Goal: Information Seeking & Learning: Check status

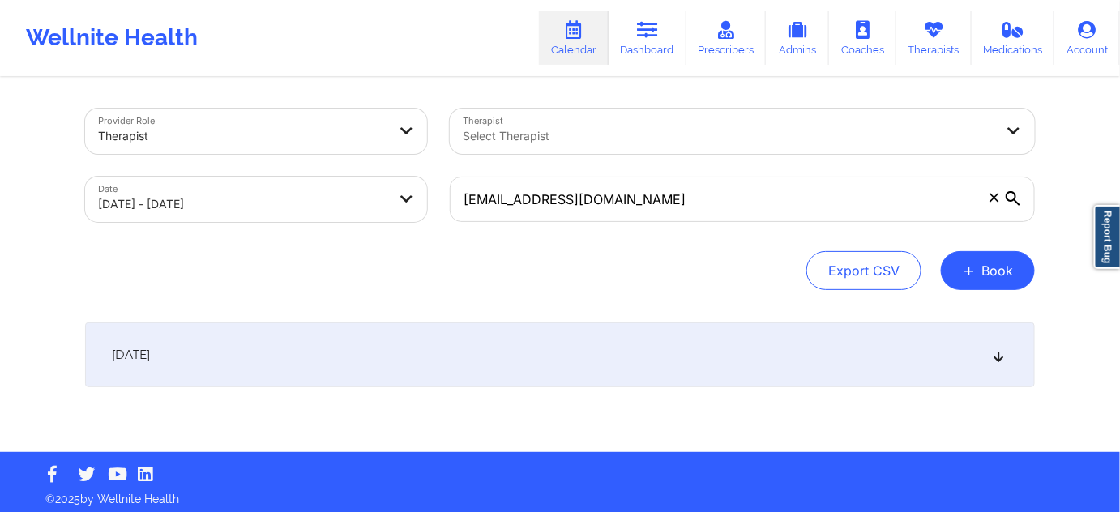
type input "christopherefairchild@gmail.com"
click at [371, 200] on body "Wellnite Health Calendar Dashboard Prescribers Admins Coaches Therapists Medica…" at bounding box center [560, 256] width 1120 height 512
select select "2025-9"
select select "2025-10"
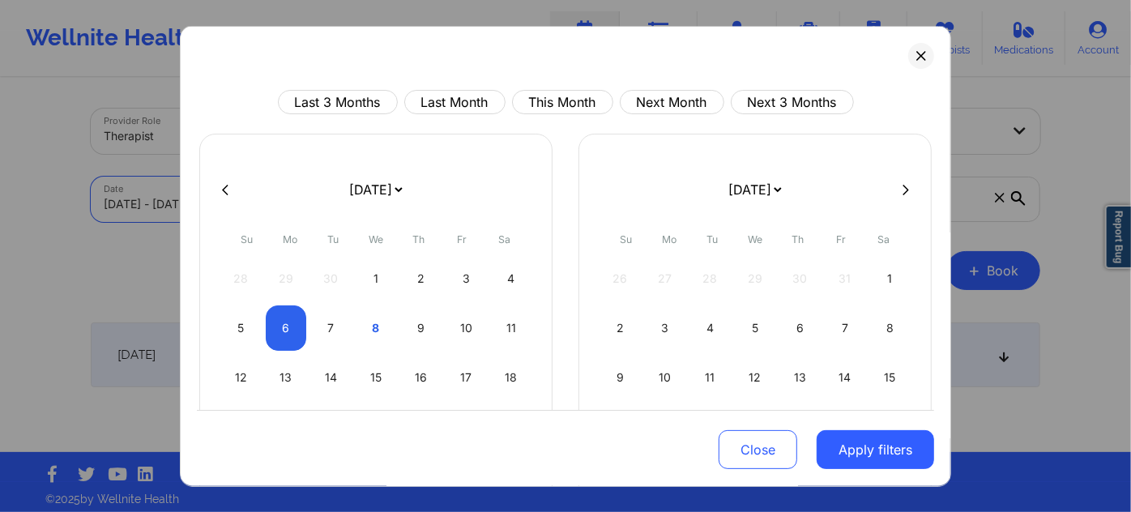
click at [220, 194] on button at bounding box center [225, 189] width 16 height 14
select select "2025-8"
select select "2025-9"
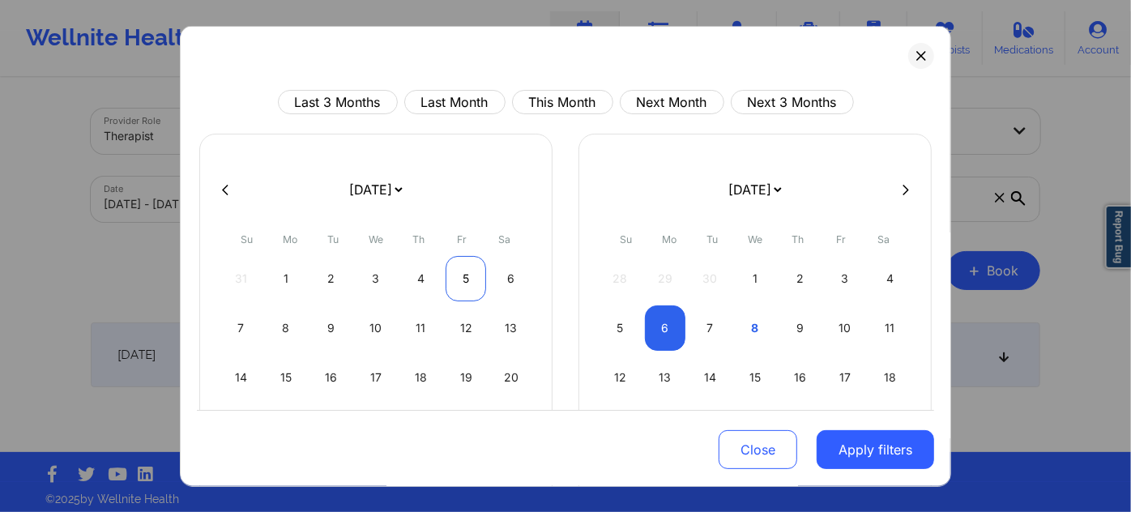
click at [450, 284] on div "5" at bounding box center [466, 278] width 41 height 45
select select "2025-8"
select select "2025-9"
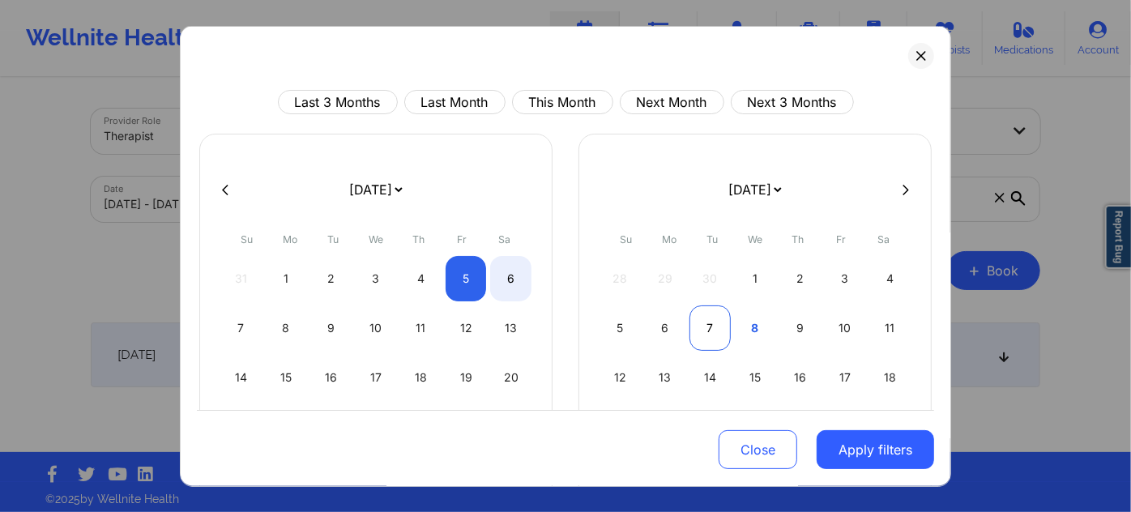
select select "2025-8"
select select "2025-9"
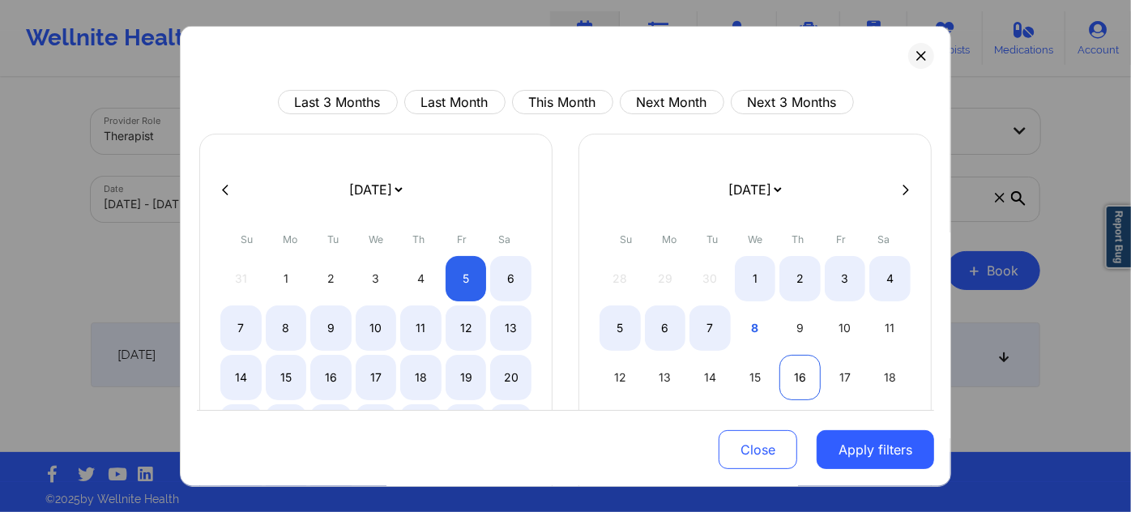
select select "2025-8"
select select "2025-9"
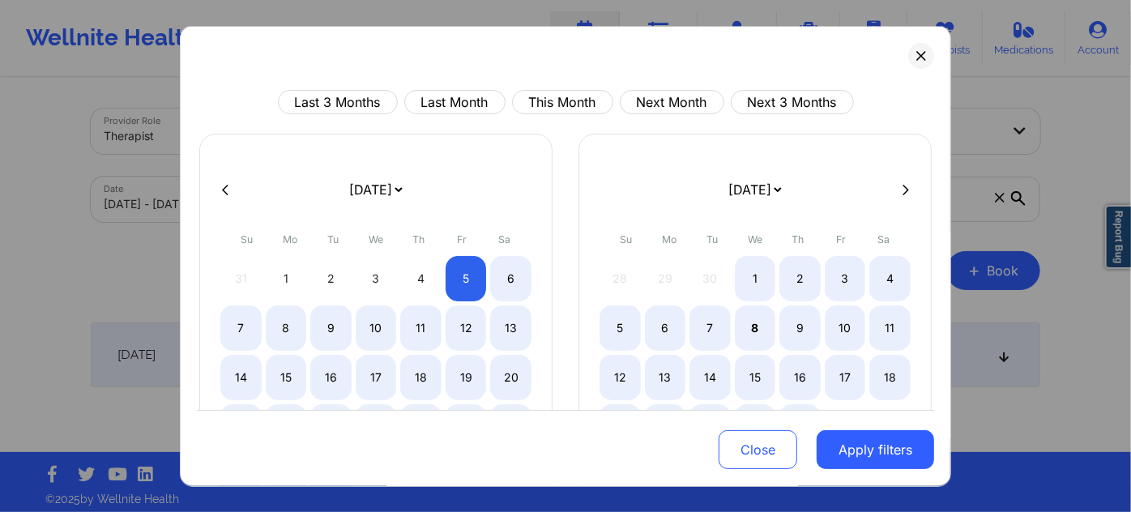
select select "2025-8"
select select "2025-9"
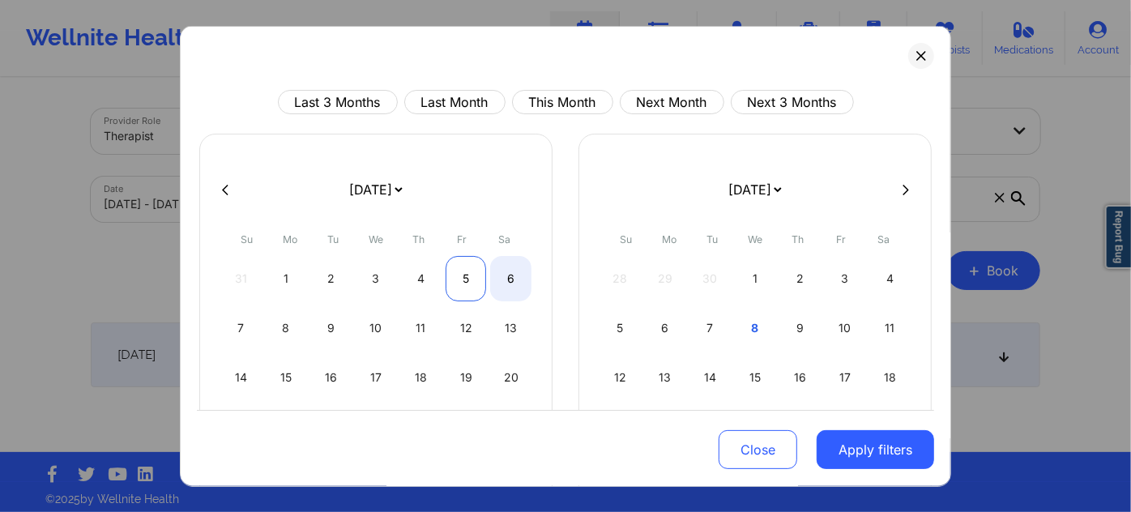
select select "2025-8"
select select "2025-9"
click at [456, 284] on div "5" at bounding box center [466, 278] width 41 height 45
select select "2025-8"
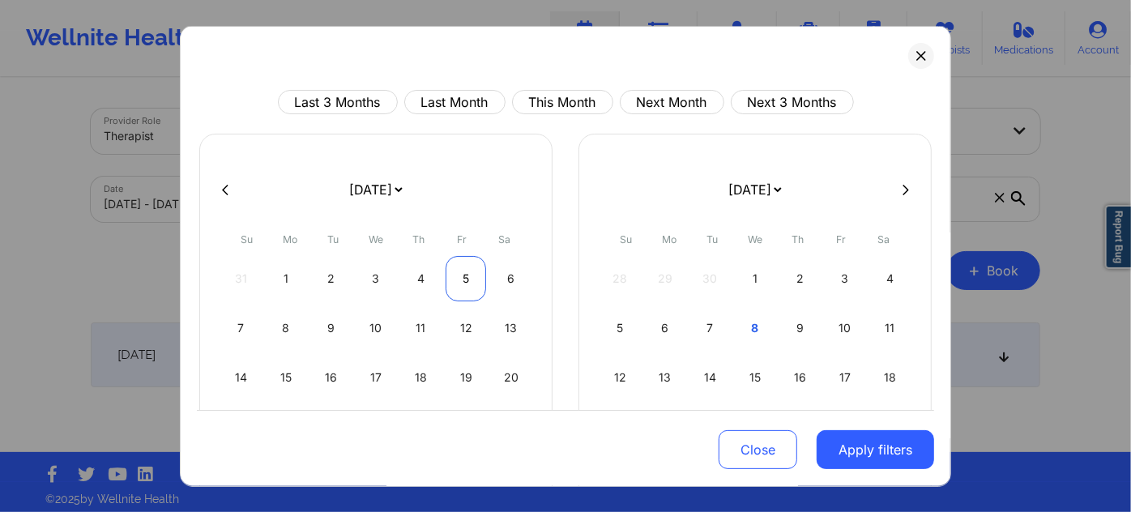
select select "2025-9"
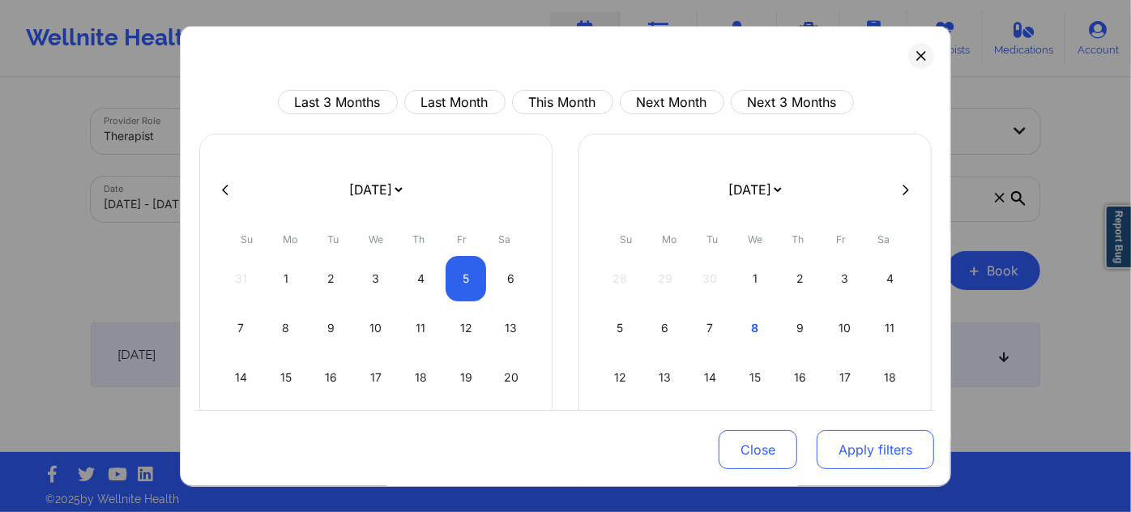
select select "2025-8"
select select "2025-9"
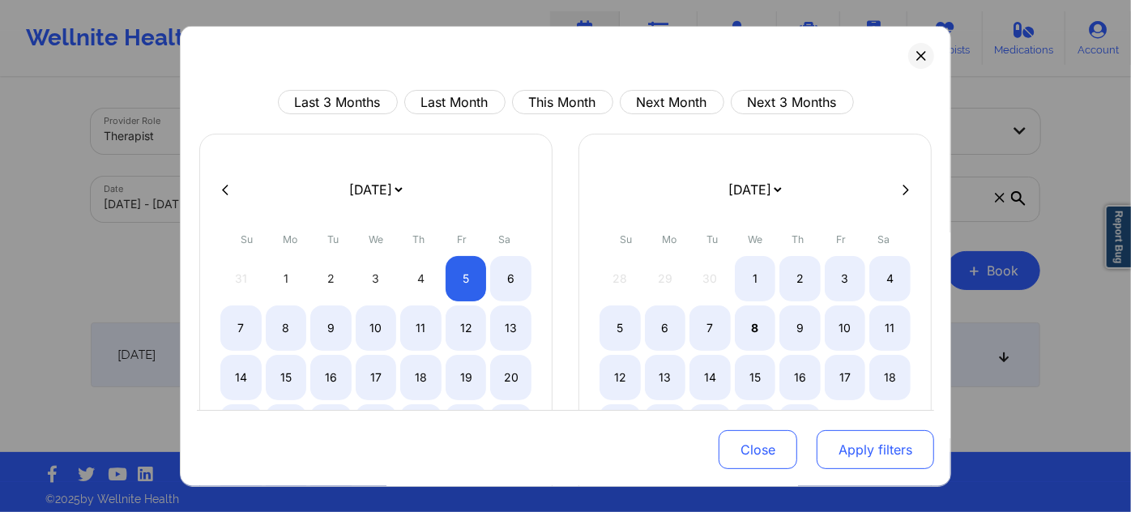
click at [838, 455] on button "Apply filters" at bounding box center [875, 449] width 117 height 39
select select "2025-8"
select select "2025-9"
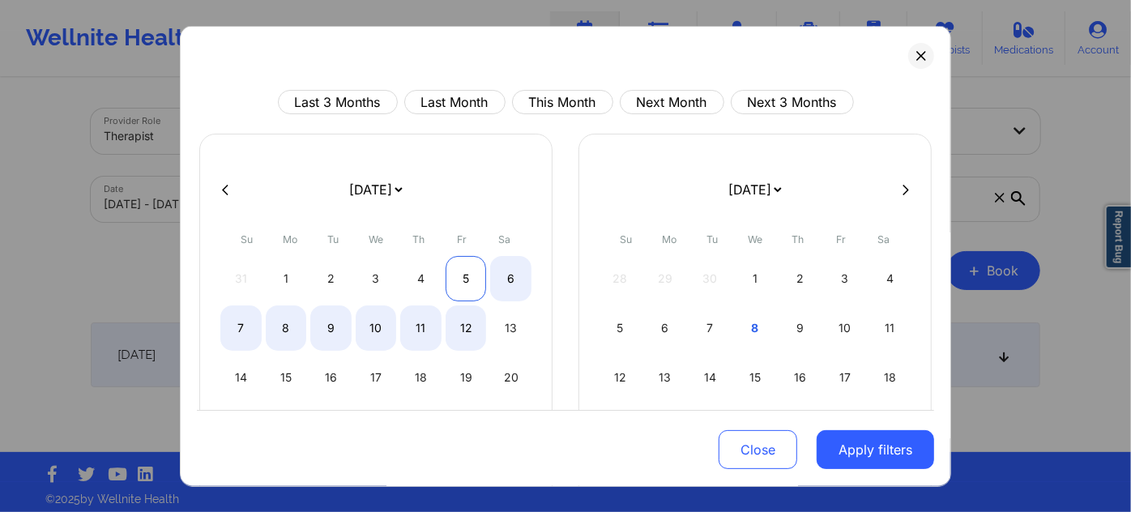
select select "2025-8"
select select "2025-9"
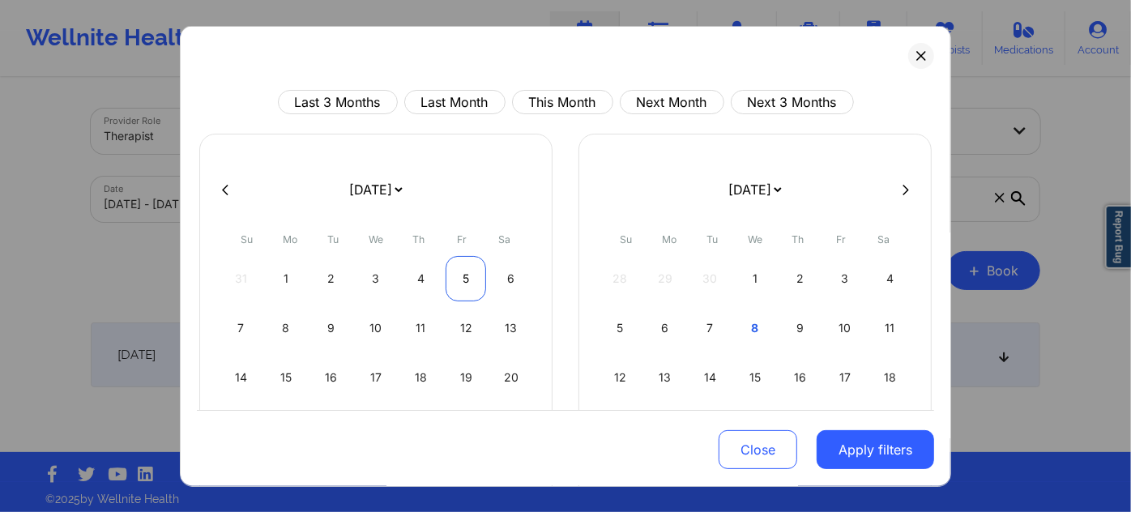
click at [466, 271] on div "5" at bounding box center [466, 278] width 41 height 45
select select "2025-8"
select select "2025-9"
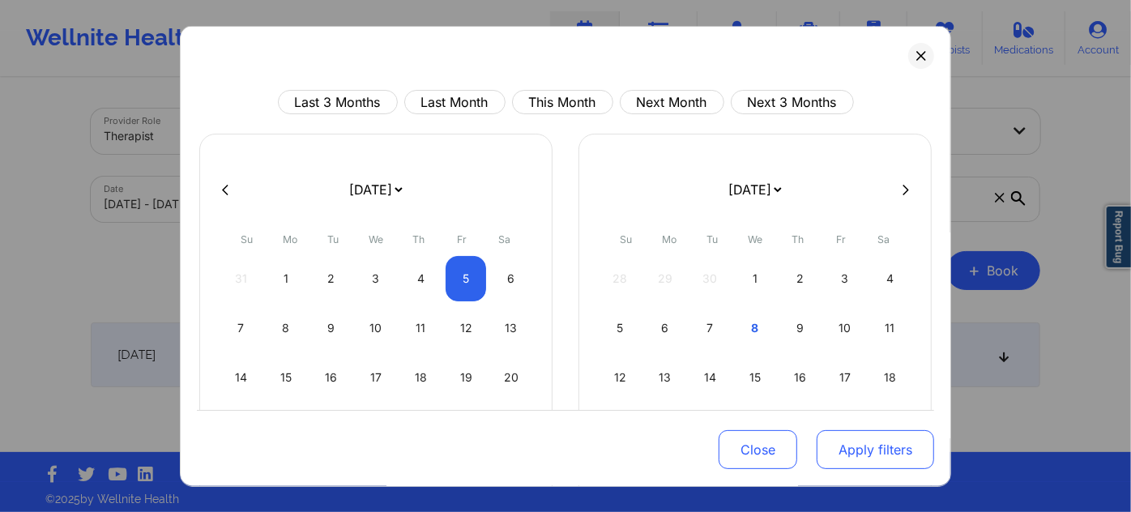
click at [860, 472] on div "Close Apply filters" at bounding box center [565, 447] width 737 height 75
click at [860, 459] on button "Apply filters" at bounding box center [875, 449] width 117 height 39
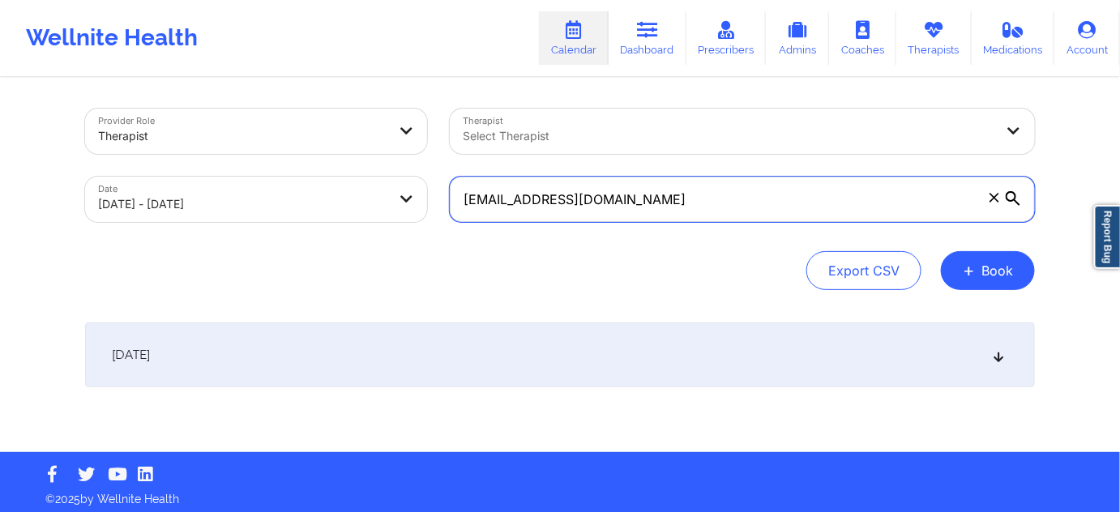
click at [710, 201] on input "christopherefairchild@gmail.com" at bounding box center [742, 199] width 585 height 45
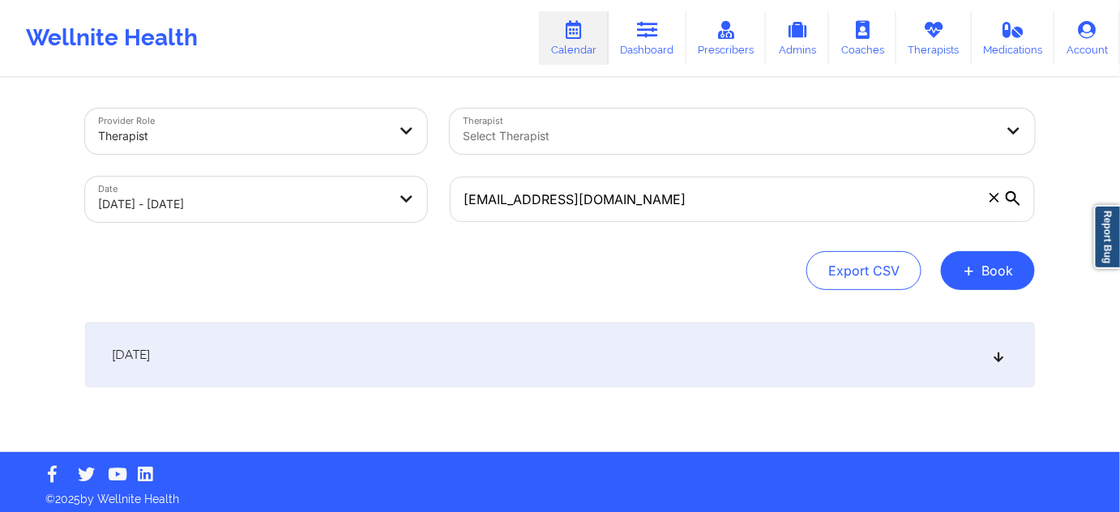
click at [588, 344] on div "[DATE]" at bounding box center [560, 354] width 950 height 65
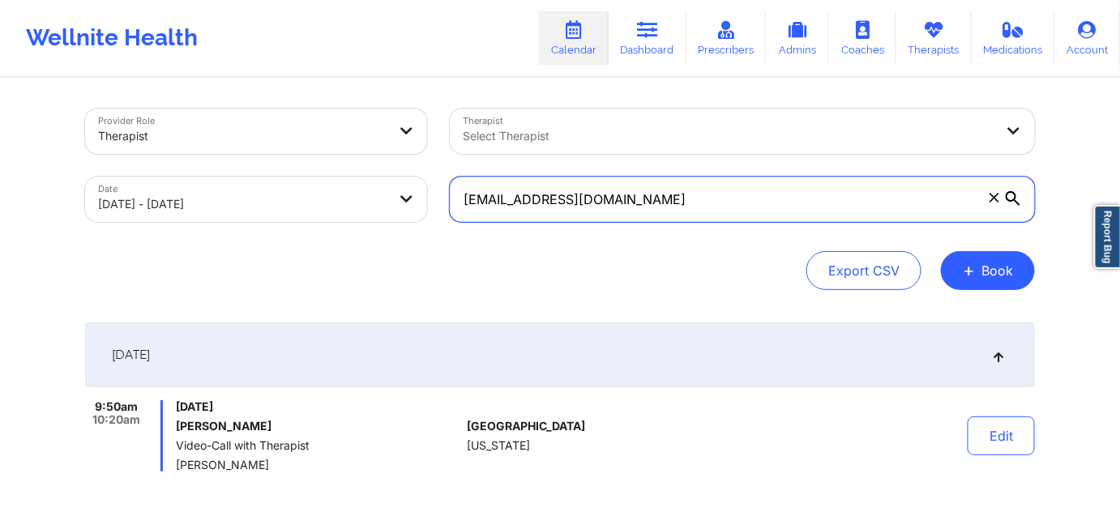
click at [738, 209] on input "christopherefairchild@gmail.com" at bounding box center [742, 199] width 585 height 45
paste input "pterlizzo@yahoo"
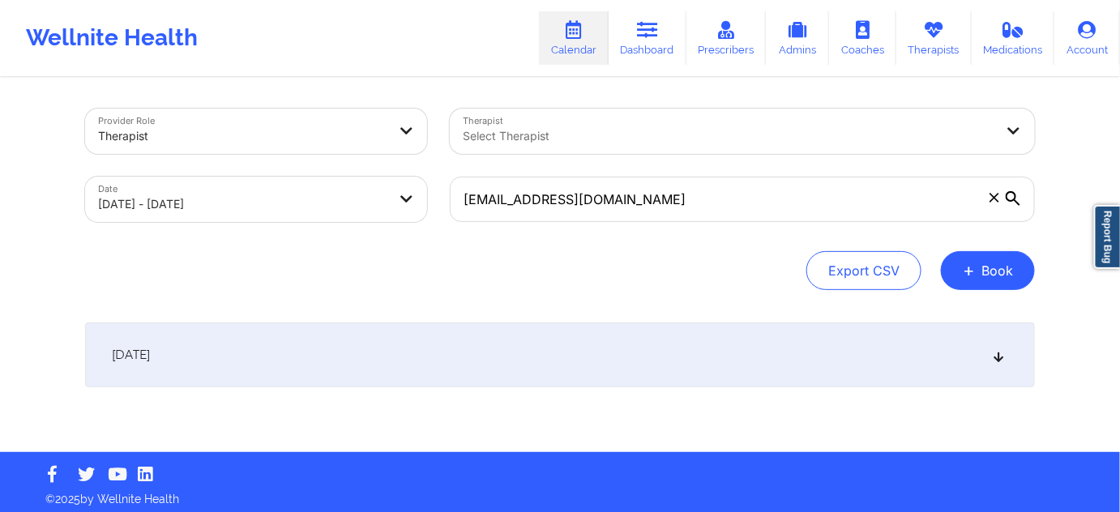
click at [646, 355] on div "[DATE]" at bounding box center [560, 354] width 950 height 65
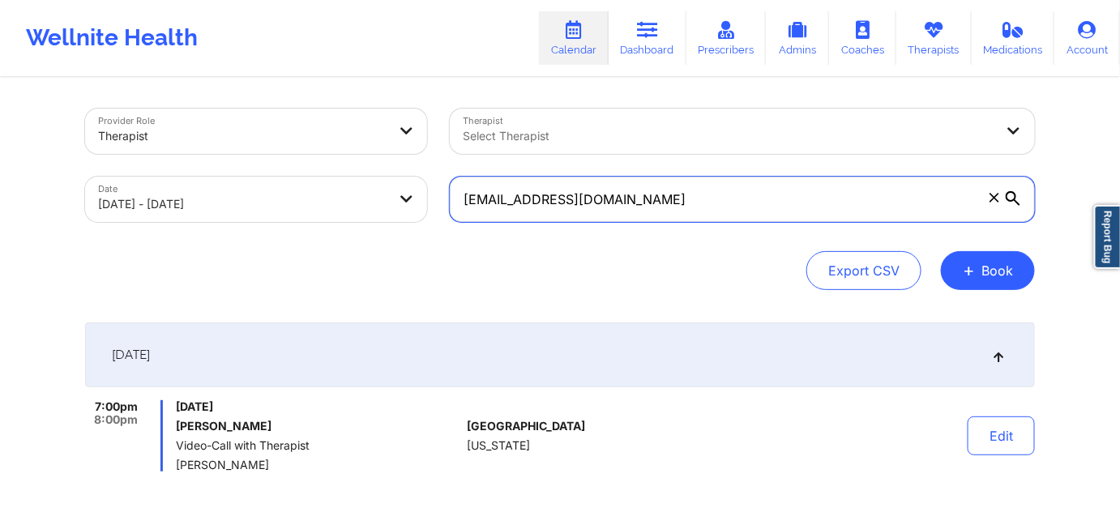
click at [736, 207] on input "pterlizzo@yahoo.com" at bounding box center [742, 199] width 585 height 45
paste input "sharlenehossain@gmail"
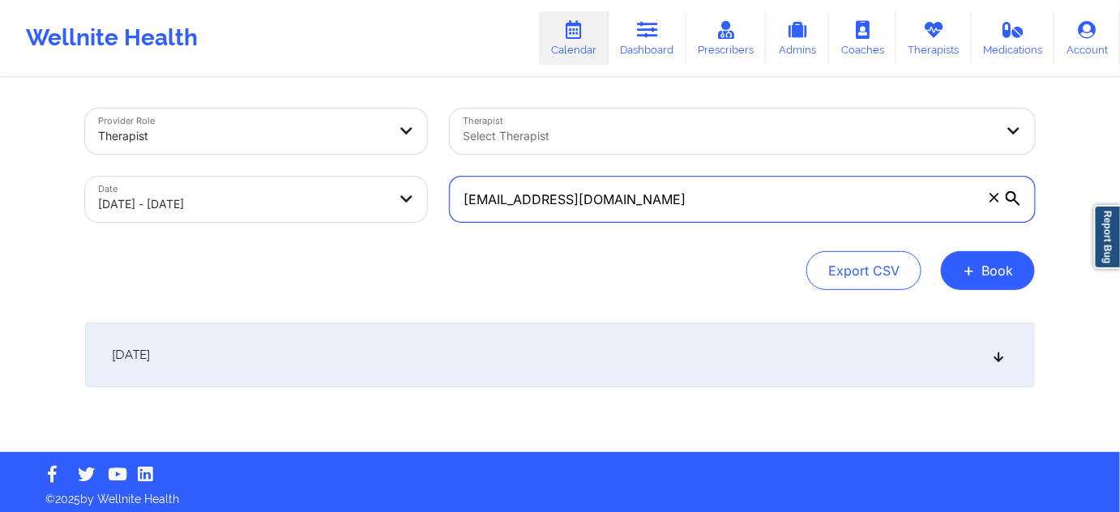
scroll to position [6, 0]
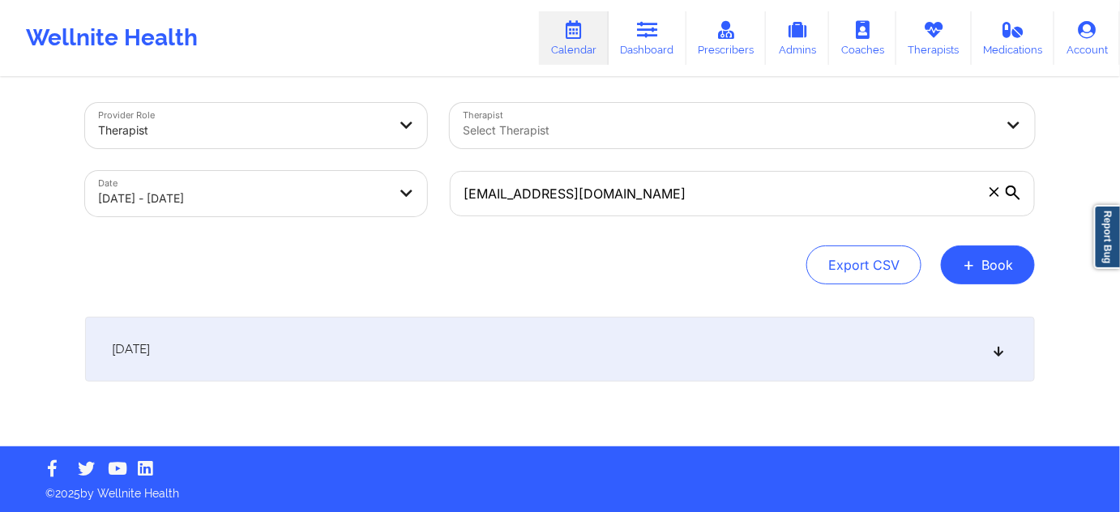
drag, startPoint x: 637, startPoint y: 339, endPoint x: 620, endPoint y: 322, distance: 24.6
click at [635, 341] on div "[DATE]" at bounding box center [560, 349] width 950 height 65
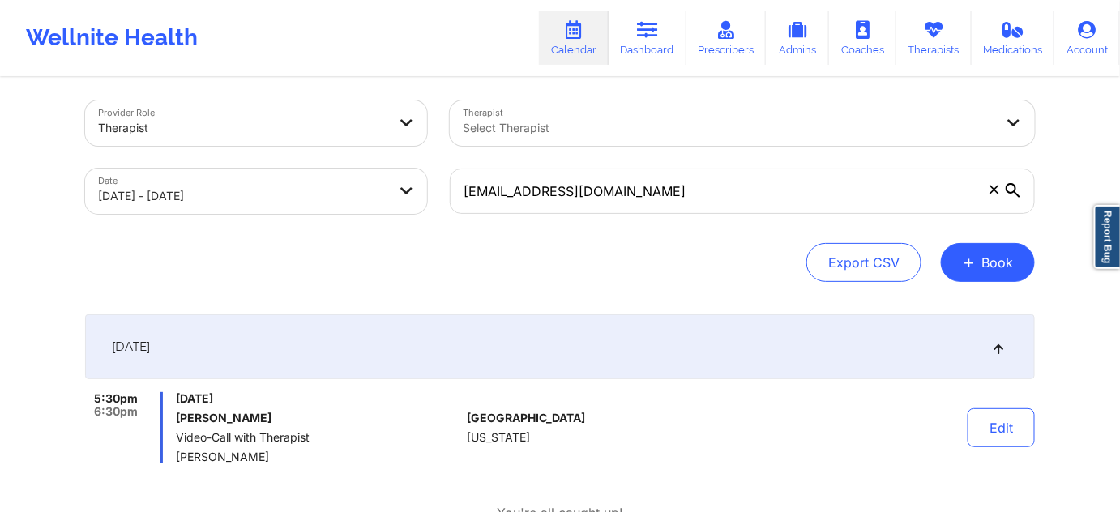
scroll to position [0, 0]
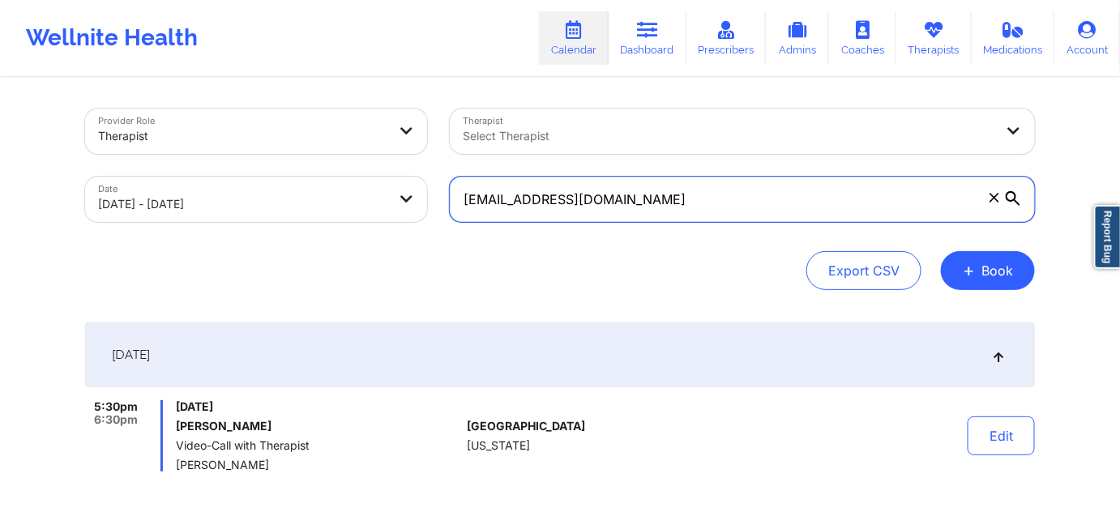
click at [722, 215] on input "sharlenehossain@gmail.com" at bounding box center [742, 199] width 585 height 45
paste input "allygirl7287"
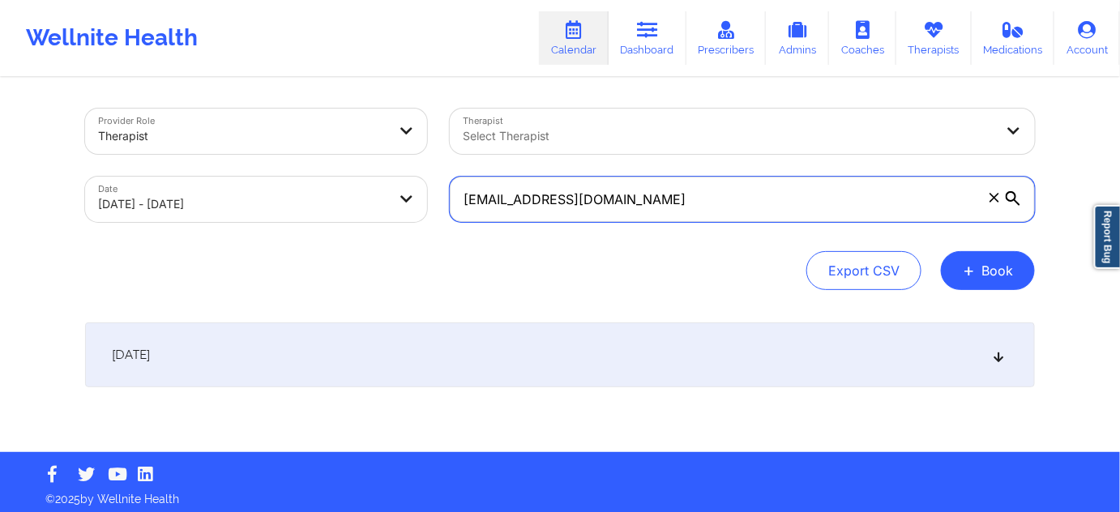
type input "[EMAIL_ADDRESS][DOMAIN_NAME]"
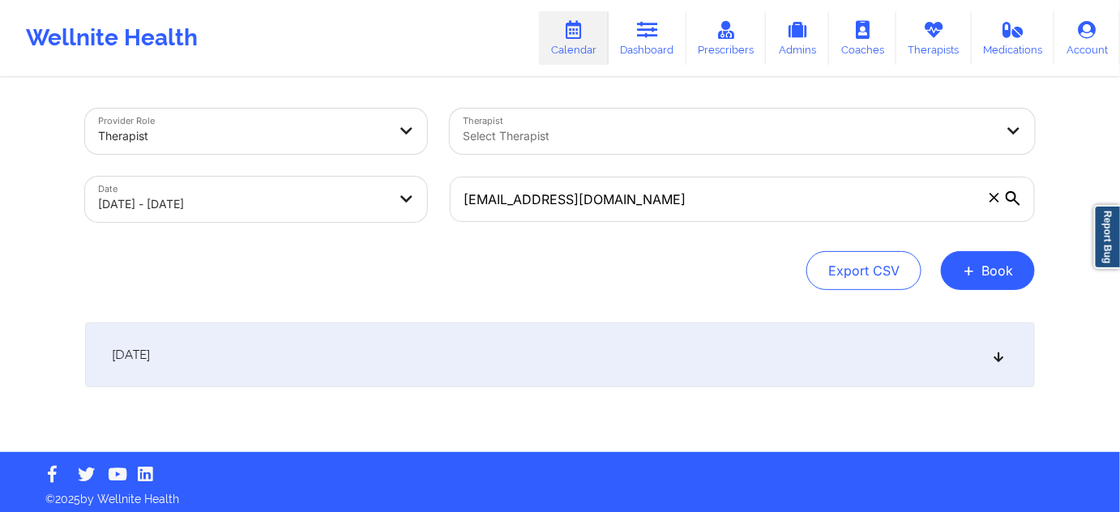
click at [589, 352] on div "[DATE]" at bounding box center [560, 354] width 950 height 65
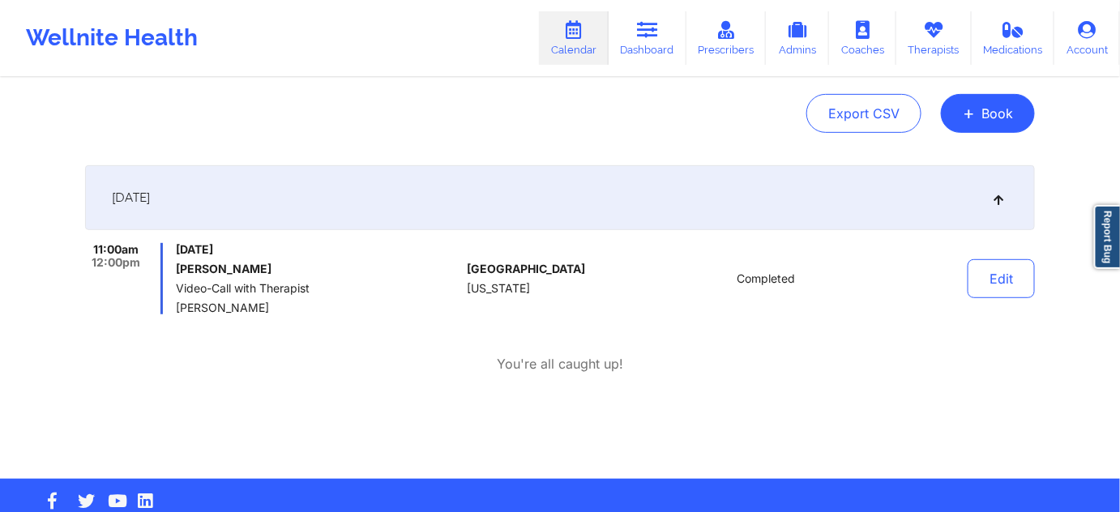
scroll to position [190, 0]
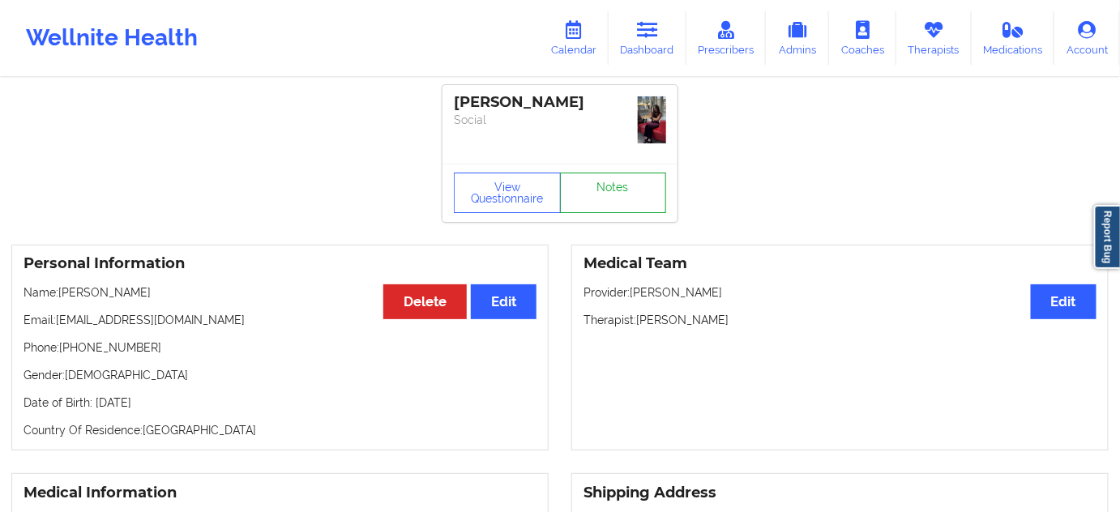
click at [612, 203] on link "Notes" at bounding box center [613, 193] width 107 height 41
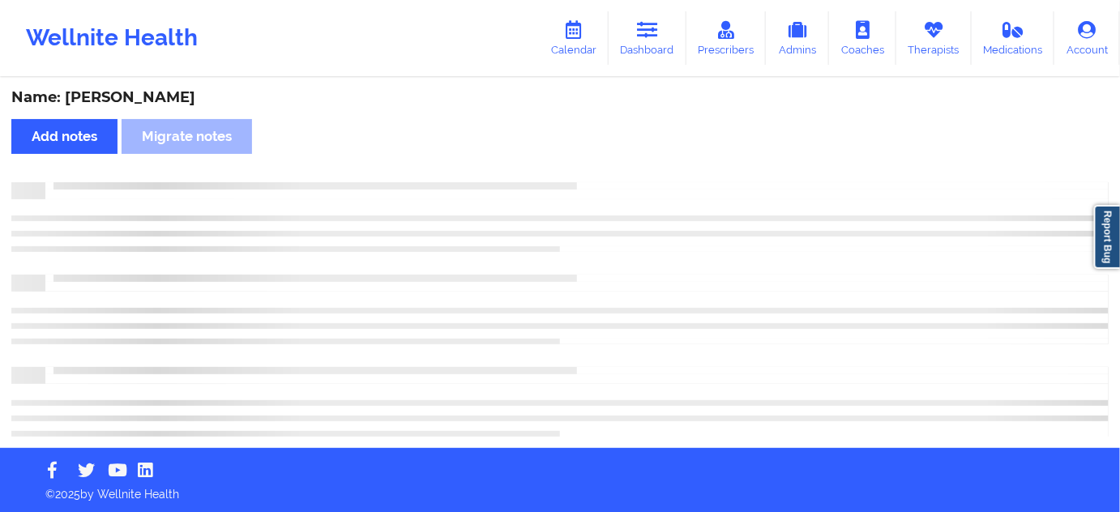
click at [565, 3] on div "Wellnite Health Calendar Dashboard Prescribers Admins Coaches Therapists Medica…" at bounding box center [560, 38] width 1120 height 76
click at [670, 31] on link "Dashboard" at bounding box center [647, 37] width 78 height 53
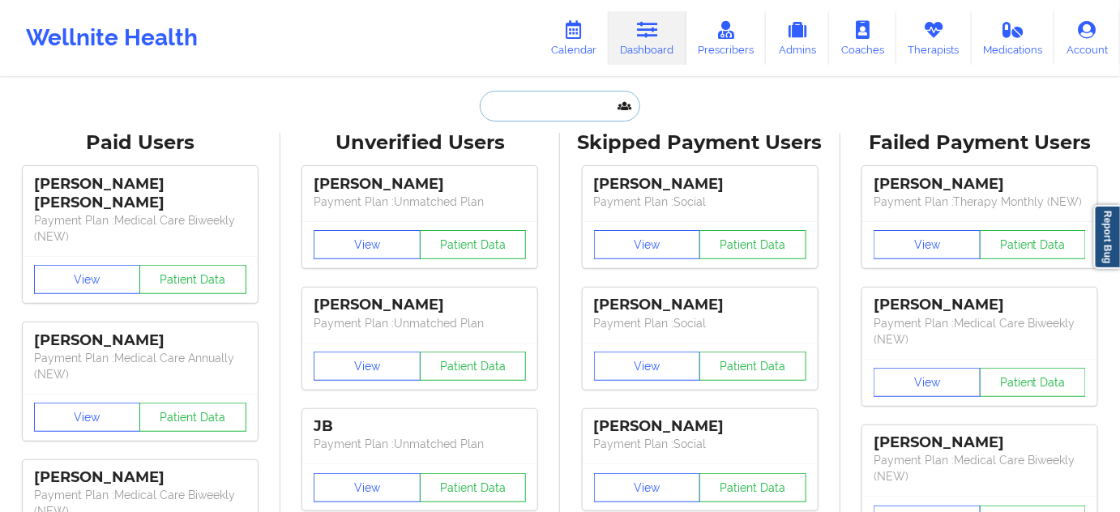
click at [559, 111] on input "text" at bounding box center [560, 106] width 160 height 31
paste input "frenchfvera@gmail.com"
type input "frenchfvera@gmail.com"
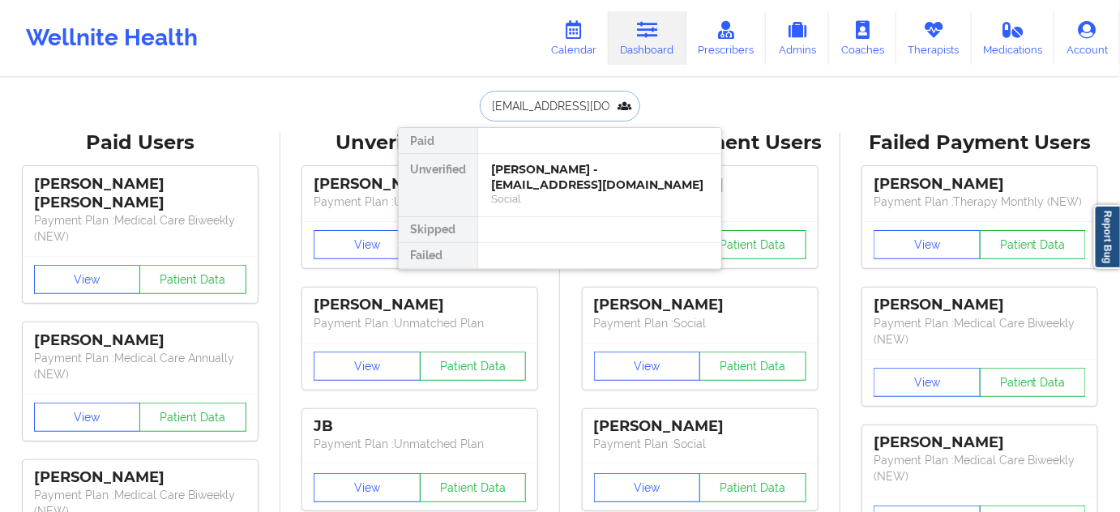
click at [550, 190] on div "Francheska Fontanez - frenchfvera@gmail.com" at bounding box center [599, 177] width 217 height 30
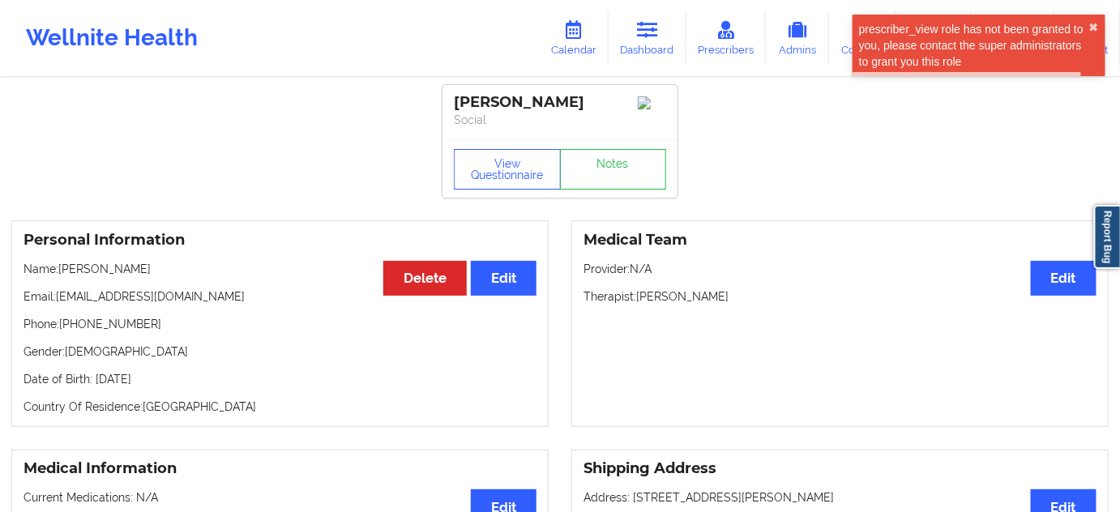
click at [561, 102] on div "Francheska Fontanez" at bounding box center [560, 102] width 212 height 19
copy div "Fontanez"
click at [109, 330] on p "Phone: +13059889488" at bounding box center [279, 324] width 513 height 16
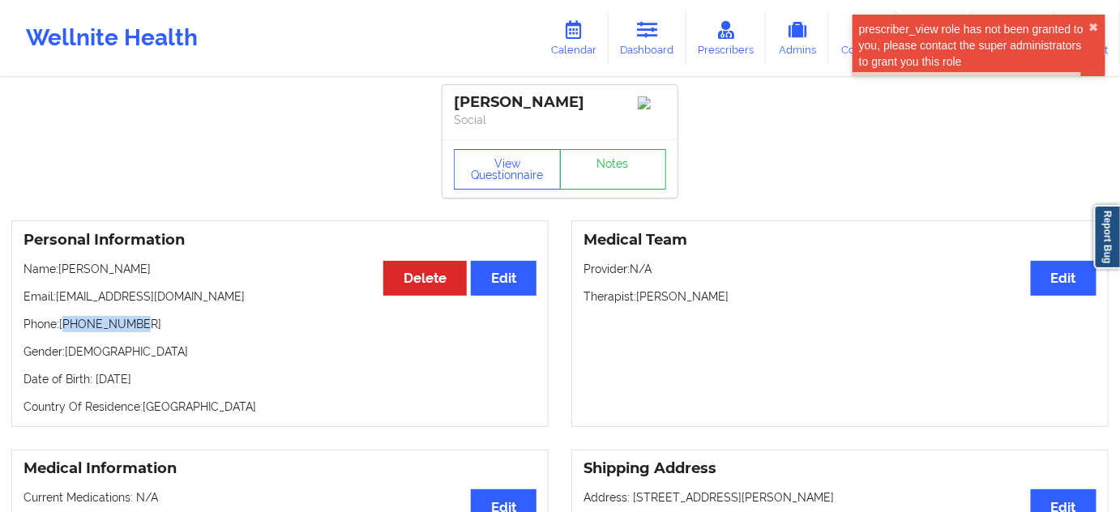
copy p "13059889488"
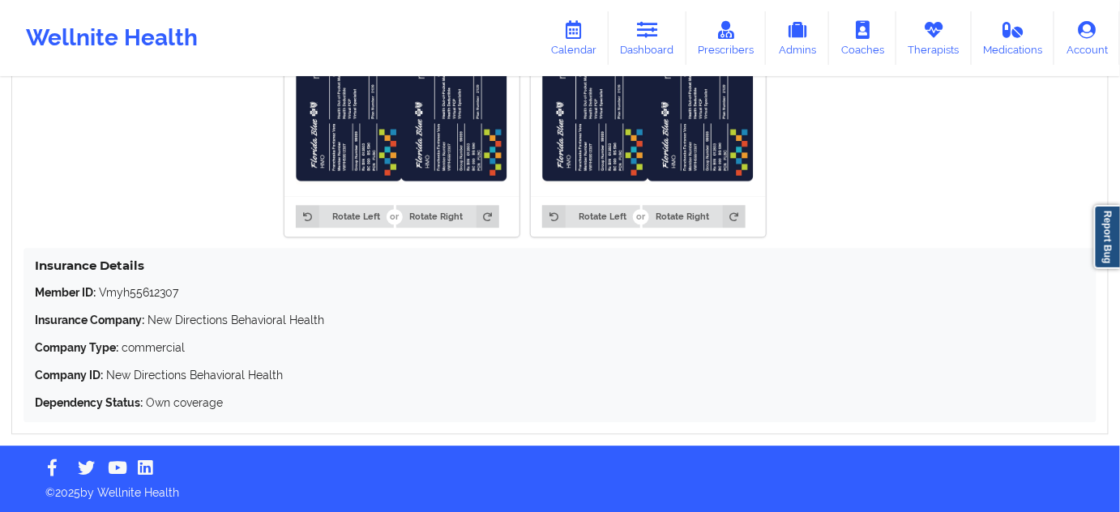
scroll to position [1322, 0]
click at [148, 290] on p "Member ID: Vmyh55612307" at bounding box center [560, 292] width 1050 height 16
copy p "Vmyh55612307"
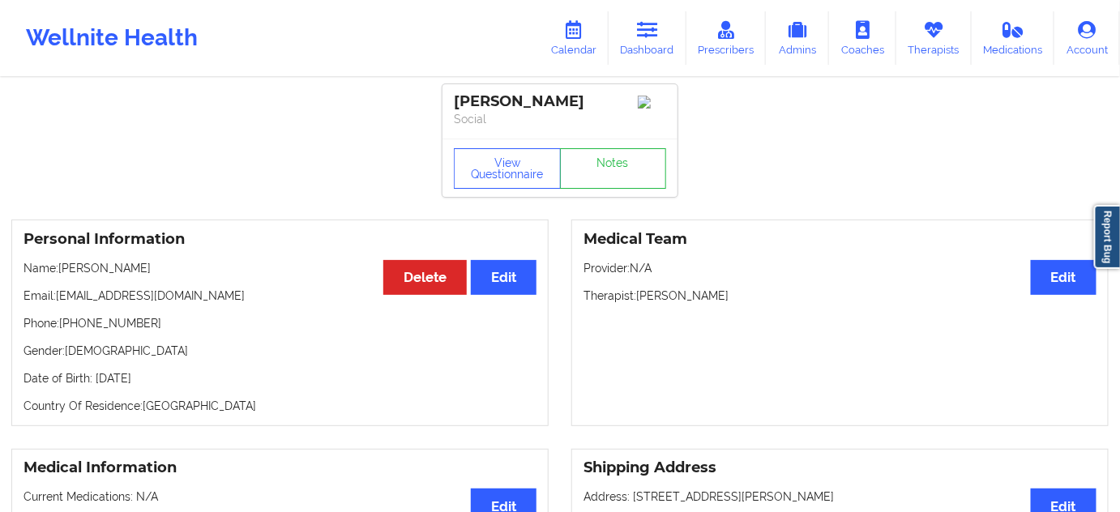
scroll to position [0, 0]
drag, startPoint x: 618, startPoint y: 102, endPoint x: 438, endPoint y: 105, distance: 179.9
copy div "Francheska Fontanez"
click at [612, 184] on link "Notes" at bounding box center [613, 169] width 107 height 41
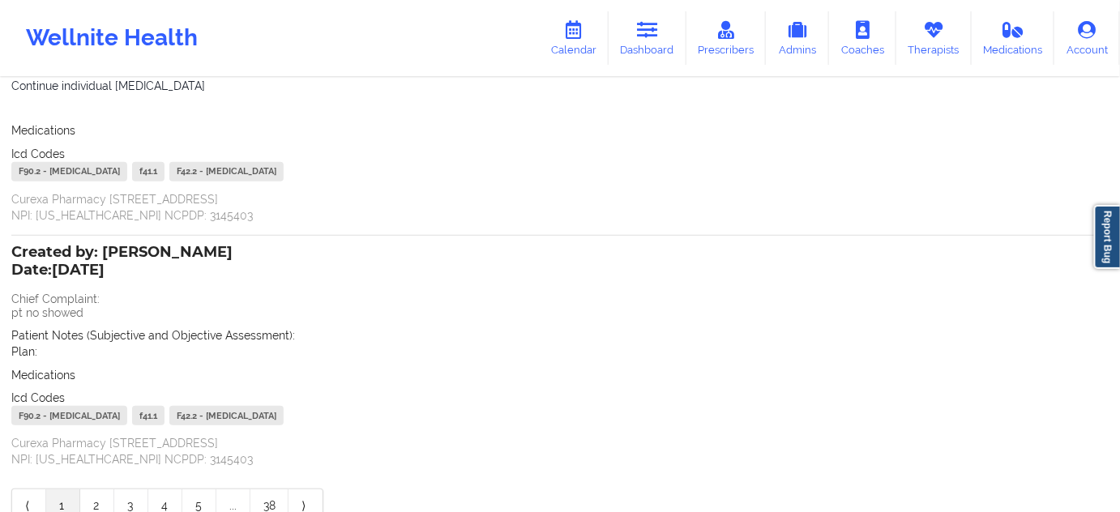
scroll to position [2152, 0]
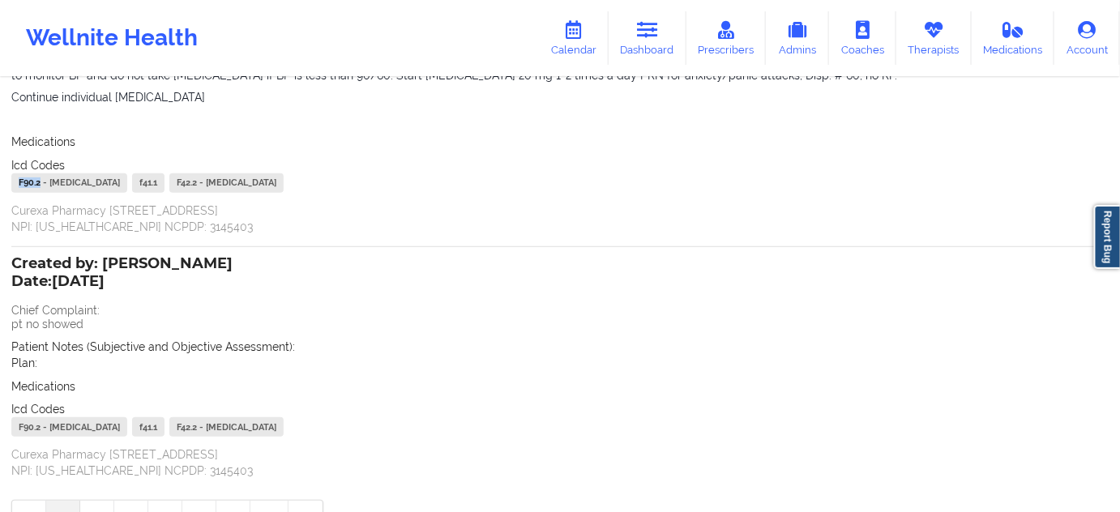
drag, startPoint x: 41, startPoint y: 186, endPoint x: 11, endPoint y: 183, distance: 30.2
click at [11, 183] on div "F90.2 - Attention-Deficit Hyperactivity Disorder, Combined Type" at bounding box center [69, 182] width 116 height 19
copy div "F90.2"
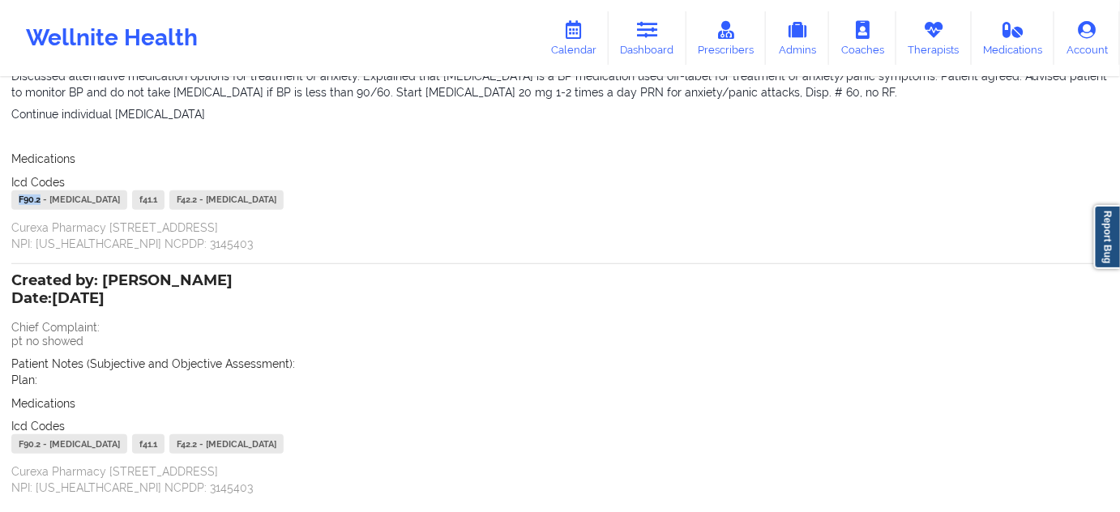
scroll to position [2111, 0]
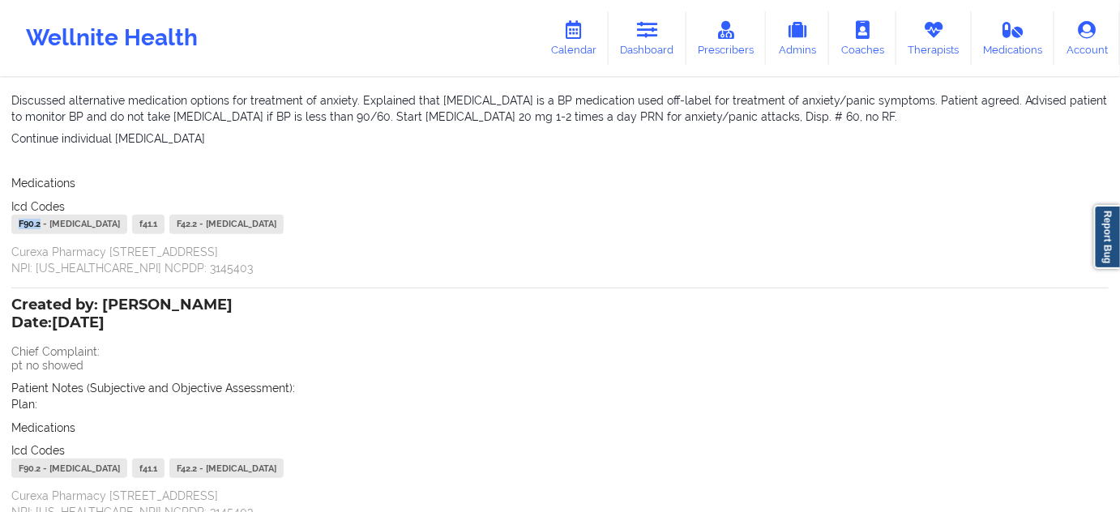
copy div "F90.2"
drag, startPoint x: 318, startPoint y: 227, endPoint x: 298, endPoint y: 226, distance: 19.5
click at [164, 226] on div "f41.1" at bounding box center [148, 224] width 32 height 19
copy div "f41.1"
drag, startPoint x: 356, startPoint y: 225, endPoint x: 334, endPoint y: 226, distance: 22.7
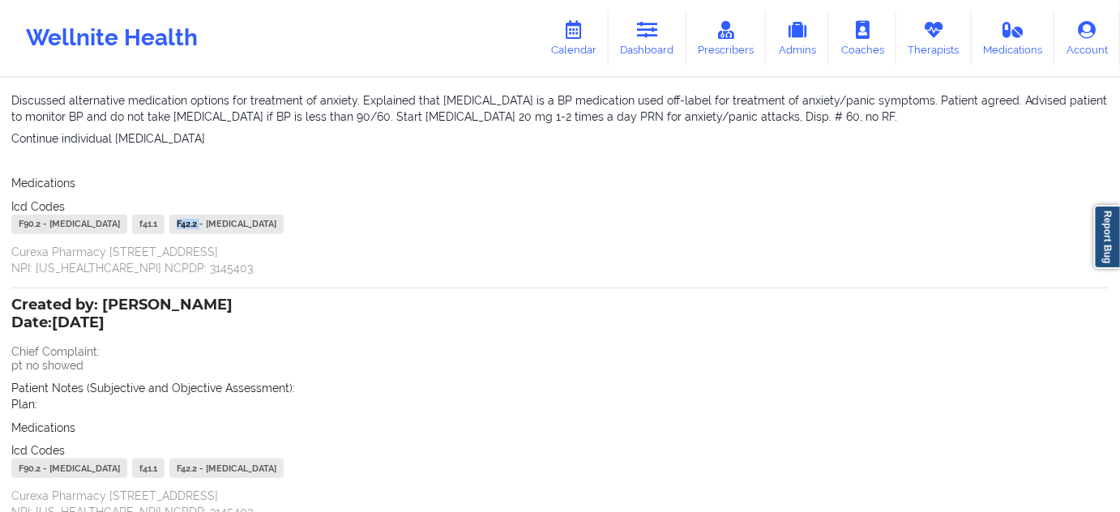
click at [284, 226] on div "F42.2 - Mixed Obsessional Thoughts And Acts" at bounding box center [226, 224] width 114 height 19
copy div "F42.2"
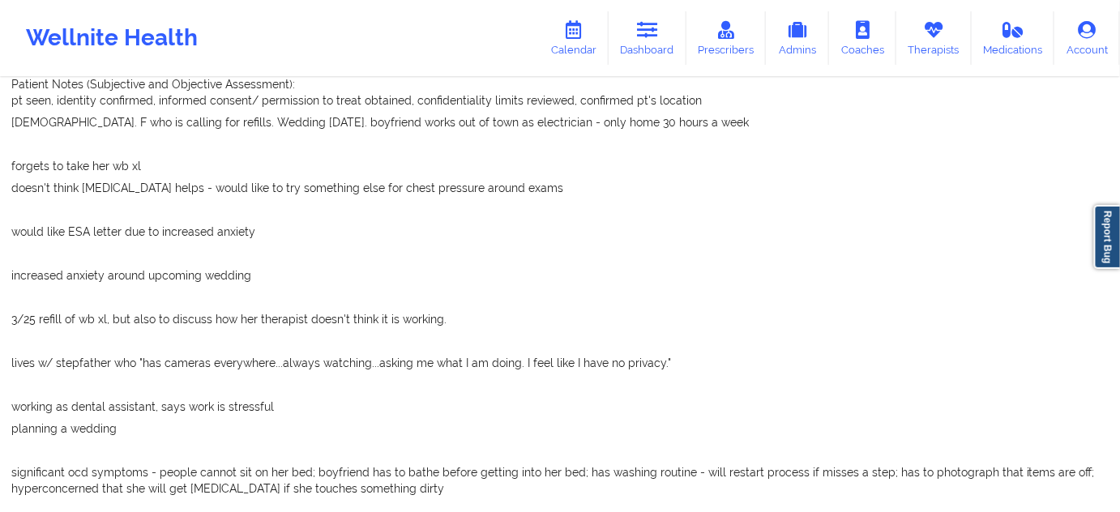
scroll to position [0, 0]
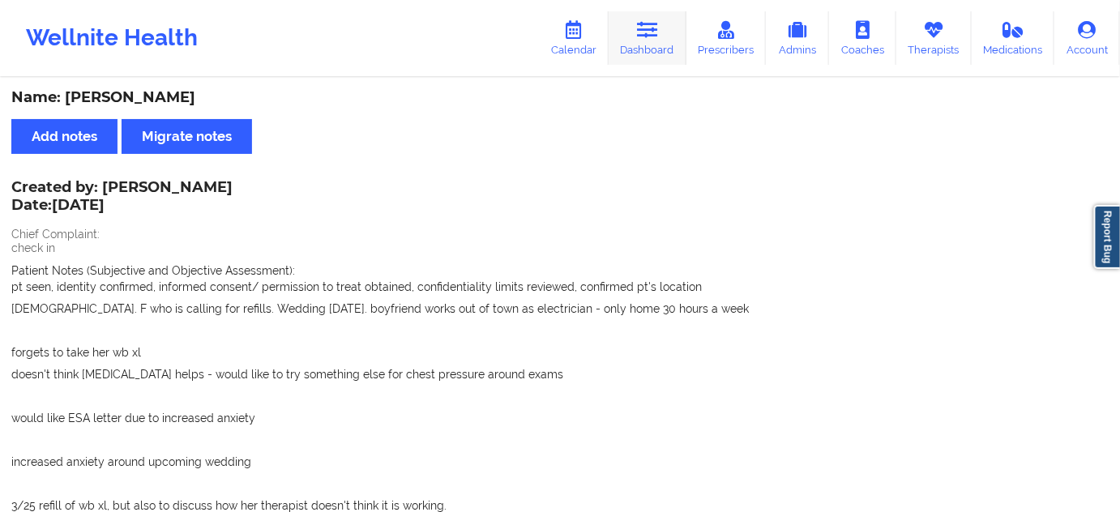
click at [648, 49] on link "Dashboard" at bounding box center [647, 37] width 78 height 53
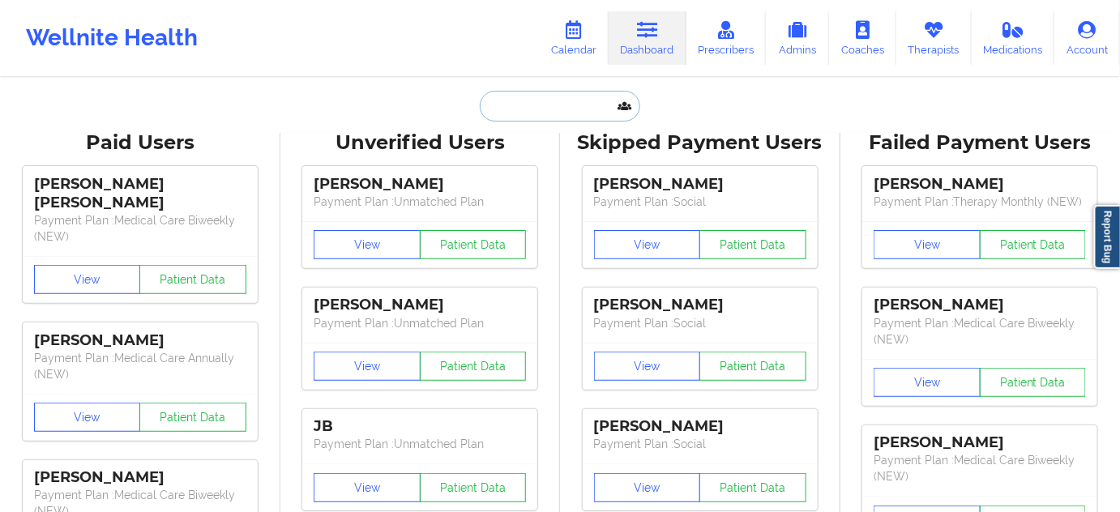
click at [570, 101] on input "text" at bounding box center [560, 106] width 160 height 31
paste input "droplife228@gmail.com"
type input "droplife228@gmail.com"
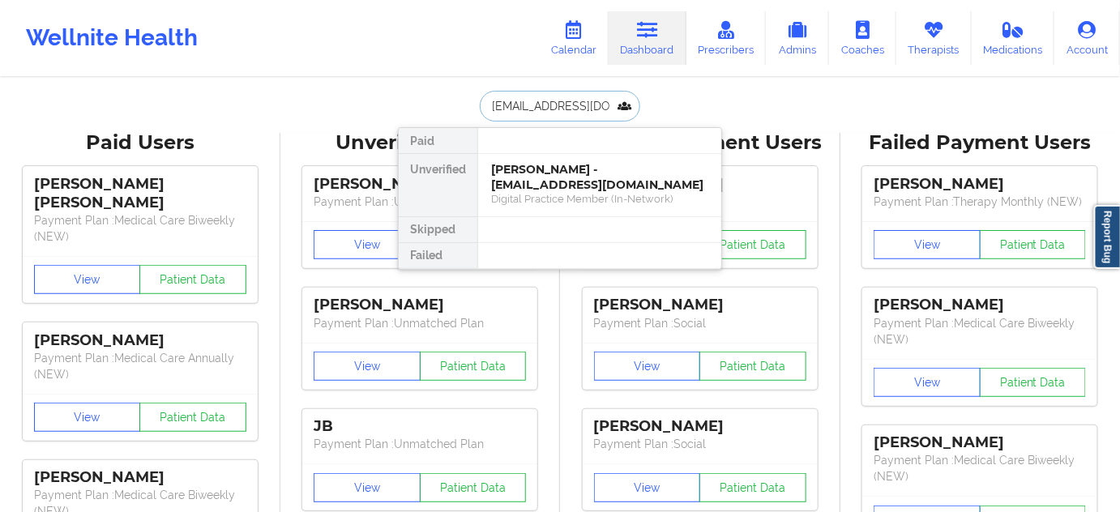
click at [536, 179] on div "William Huddleston - droplife228@gmail.com" at bounding box center [599, 177] width 217 height 30
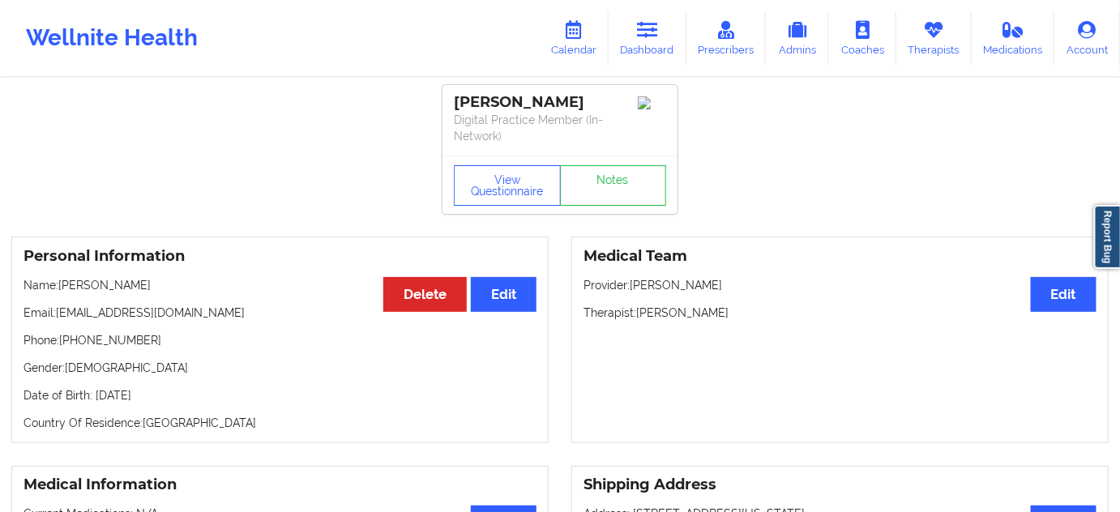
click at [556, 106] on div "William Huddleston" at bounding box center [560, 102] width 212 height 19
copy div "Huddleston"
drag, startPoint x: 638, startPoint y: 310, endPoint x: 725, endPoint y: 309, distance: 86.7
click at [725, 309] on p "Therapist: Ester Buchnik" at bounding box center [839, 313] width 513 height 16
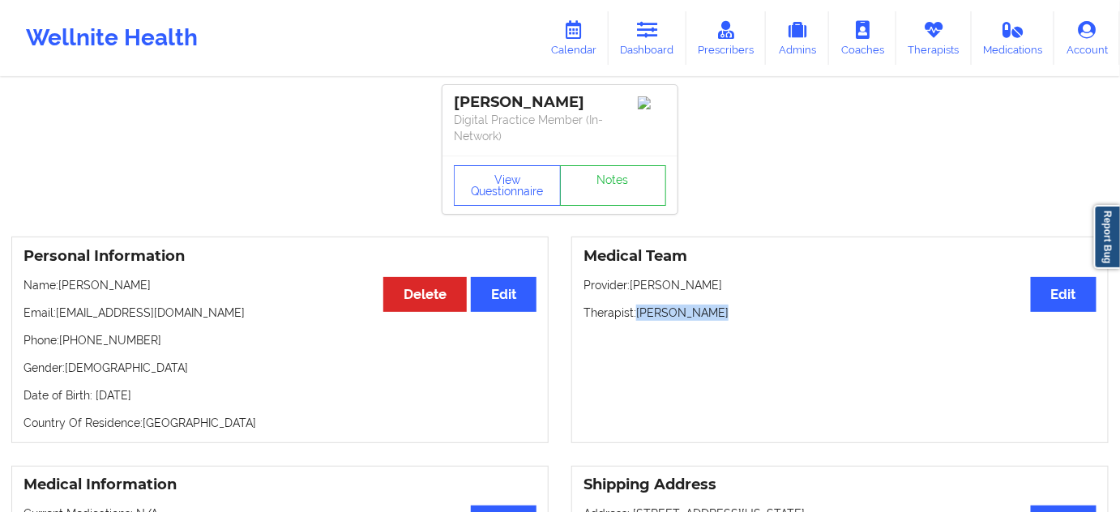
copy p "Ester Buchnik"
click at [570, 99] on div "William Huddleston" at bounding box center [560, 102] width 212 height 19
click at [479, 105] on div "William Huddleston" at bounding box center [560, 102] width 212 height 19
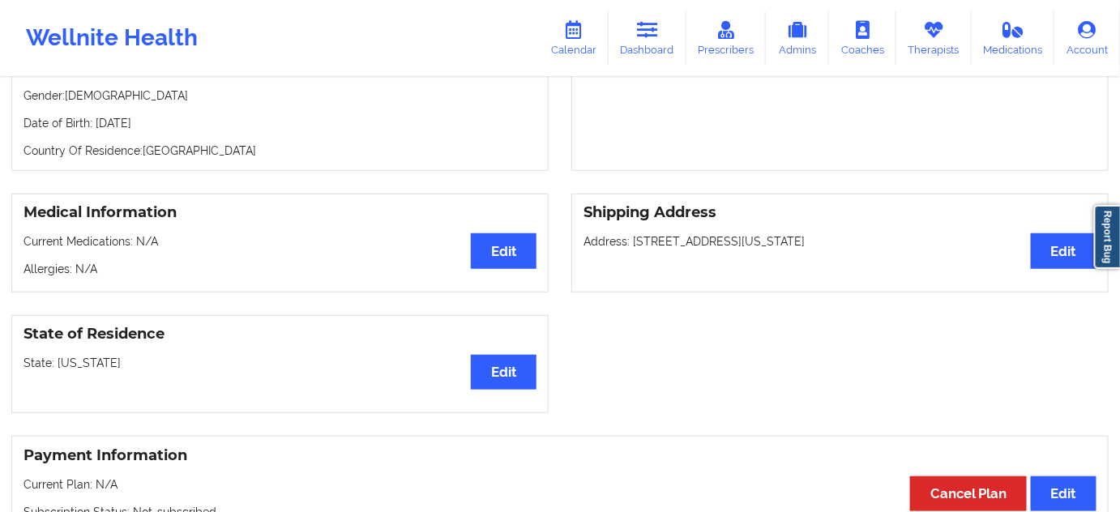
scroll to position [245, 0]
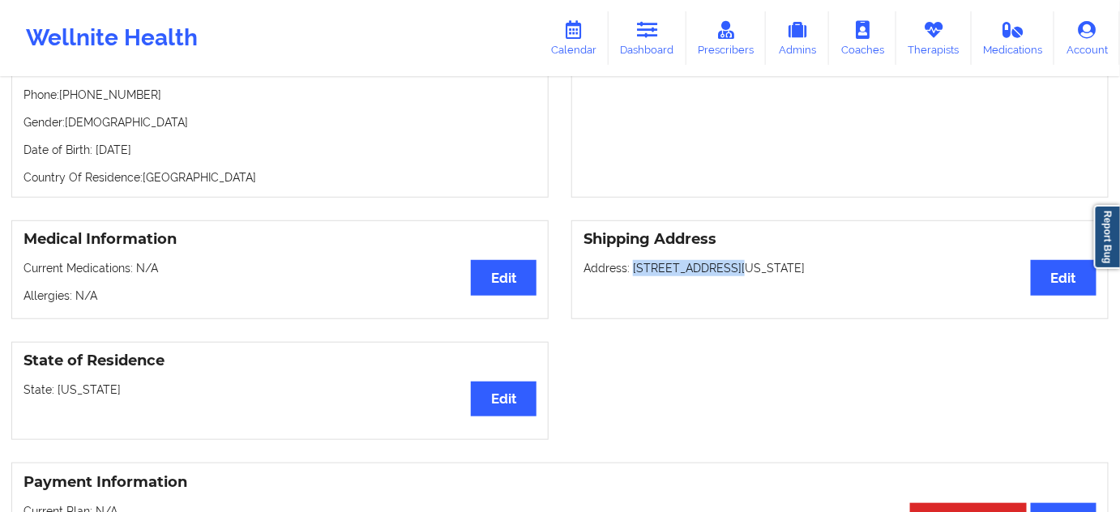
drag, startPoint x: 634, startPoint y: 265, endPoint x: 726, endPoint y: 261, distance: 92.4
click at [726, 261] on p "Address: 5010 SW 69 Street, Palm City, Florida, 34990" at bounding box center [839, 268] width 513 height 16
drag, startPoint x: 732, startPoint y: 264, endPoint x: 783, endPoint y: 267, distance: 51.1
click at [783, 267] on p "Address: 5010 SW 69 Street, Palm City, Florida, 34990" at bounding box center [839, 268] width 513 height 16
click at [856, 266] on p "Address: 5010 SW 69 Street, Palm City, Florida, 34990" at bounding box center [839, 268] width 513 height 16
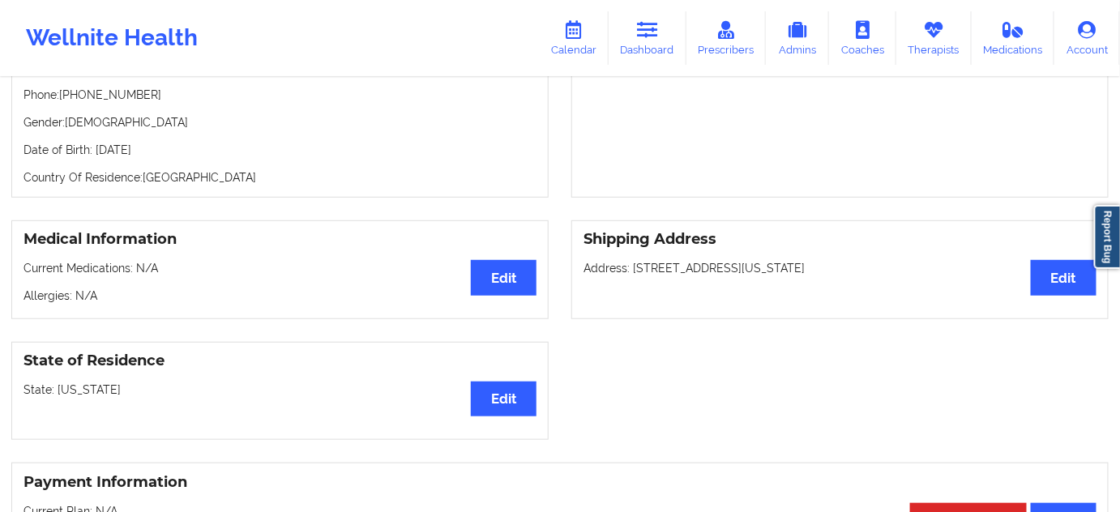
click at [856, 266] on p "Address: 5010 SW 69 Street, Palm City, Florida, 34990" at bounding box center [839, 268] width 513 height 16
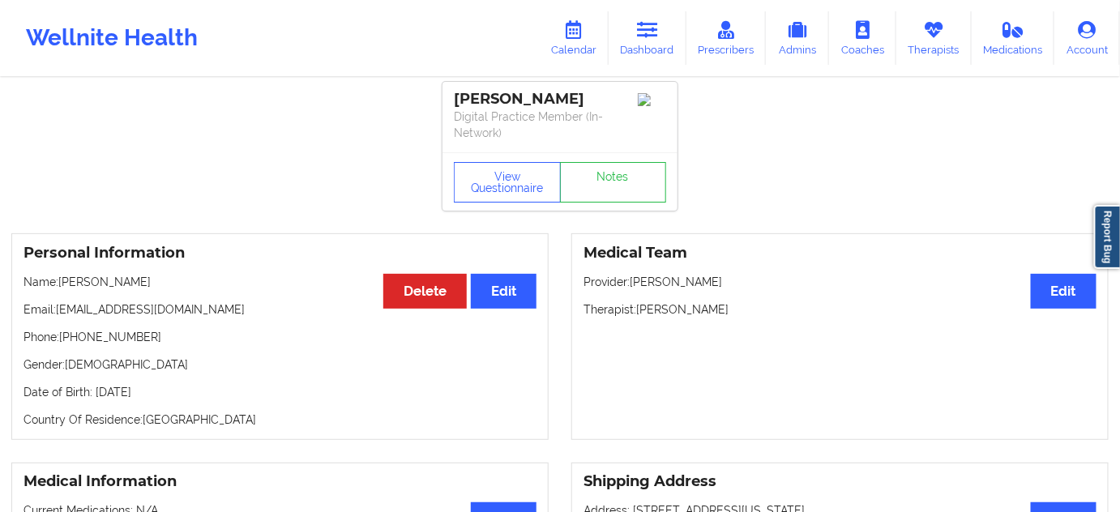
scroll to position [0, 0]
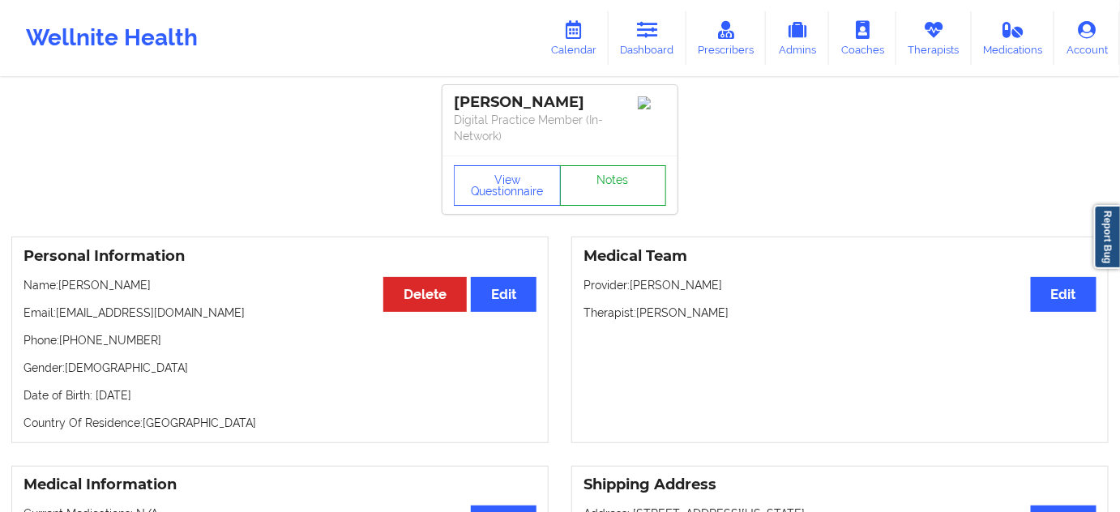
click at [629, 180] on link "Notes" at bounding box center [613, 185] width 107 height 41
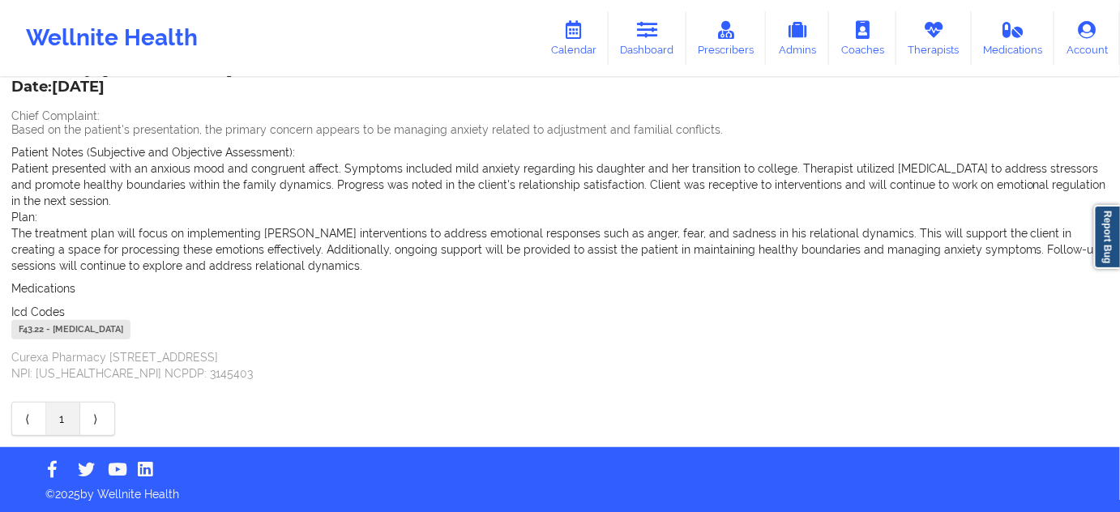
scroll to position [119, 0]
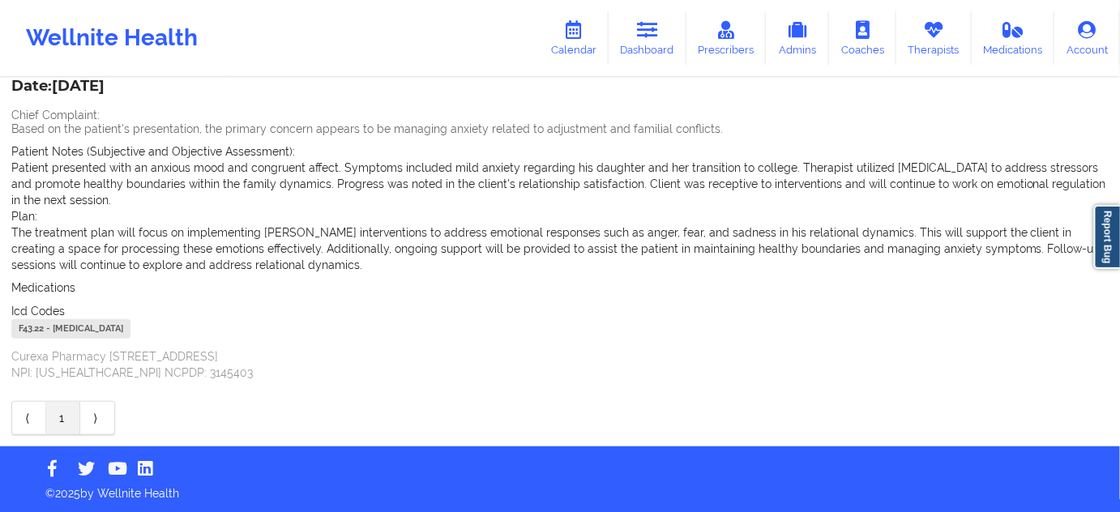
click at [30, 333] on div "F43.22 - Adjustment Disorder With Anxiety" at bounding box center [70, 328] width 119 height 19
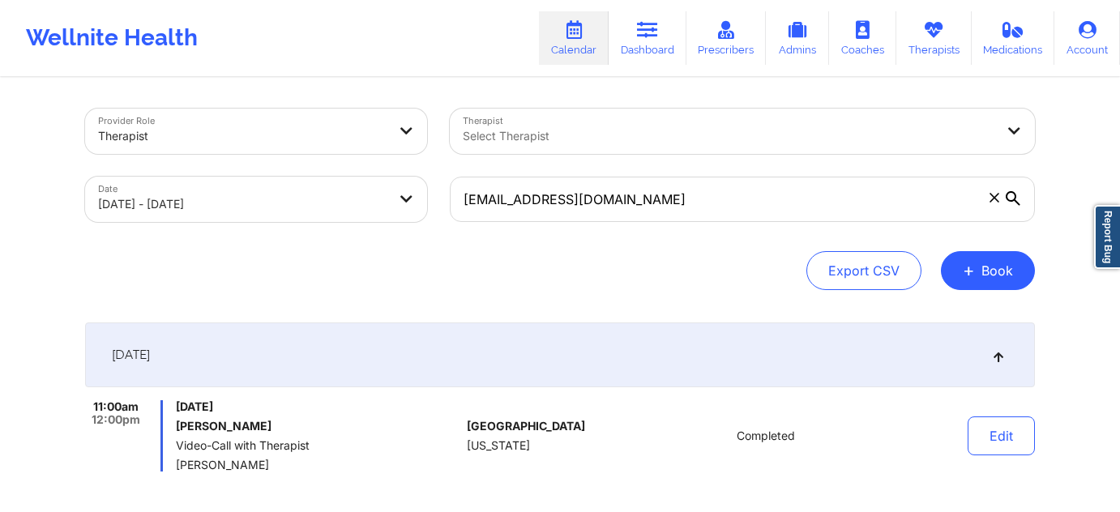
click at [704, 226] on div "[EMAIL_ADDRESS][DOMAIN_NAME]" at bounding box center [742, 199] width 608 height 68
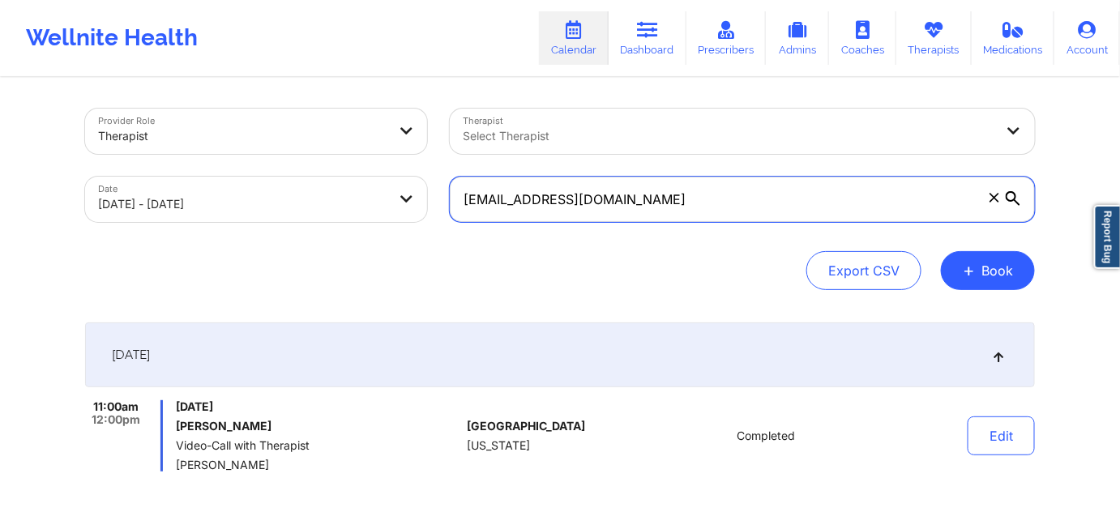
click at [695, 191] on input "[EMAIL_ADDRESS][DOMAIN_NAME]" at bounding box center [742, 199] width 585 height 45
paste input "micheleaevans97"
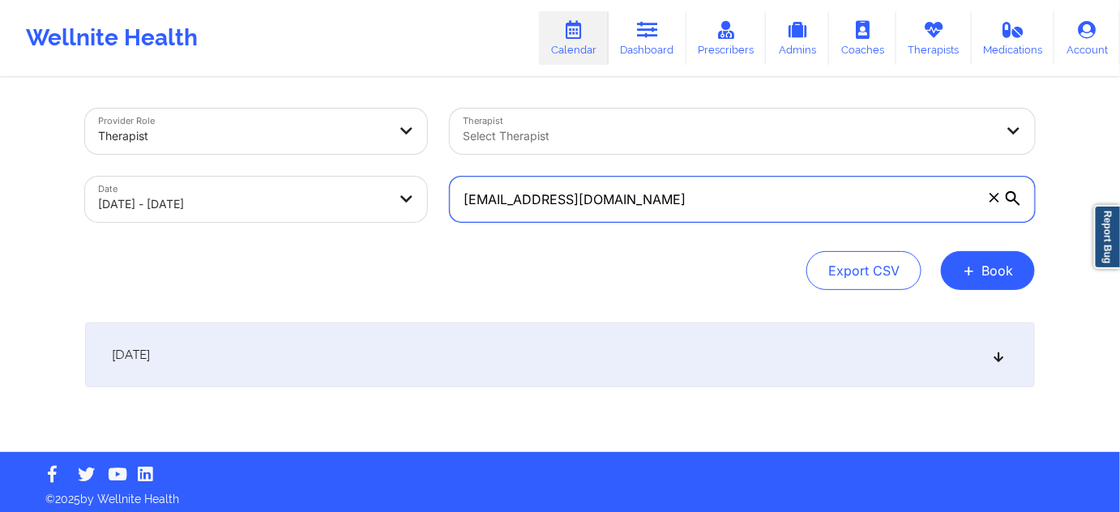
type input "[EMAIL_ADDRESS][DOMAIN_NAME]"
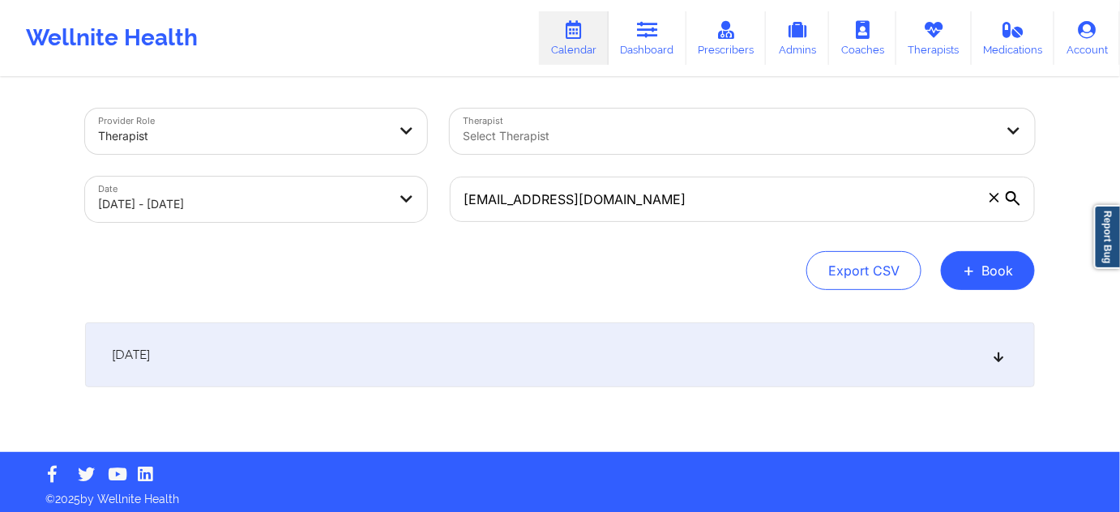
select select "2025-8"
select select "2025-9"
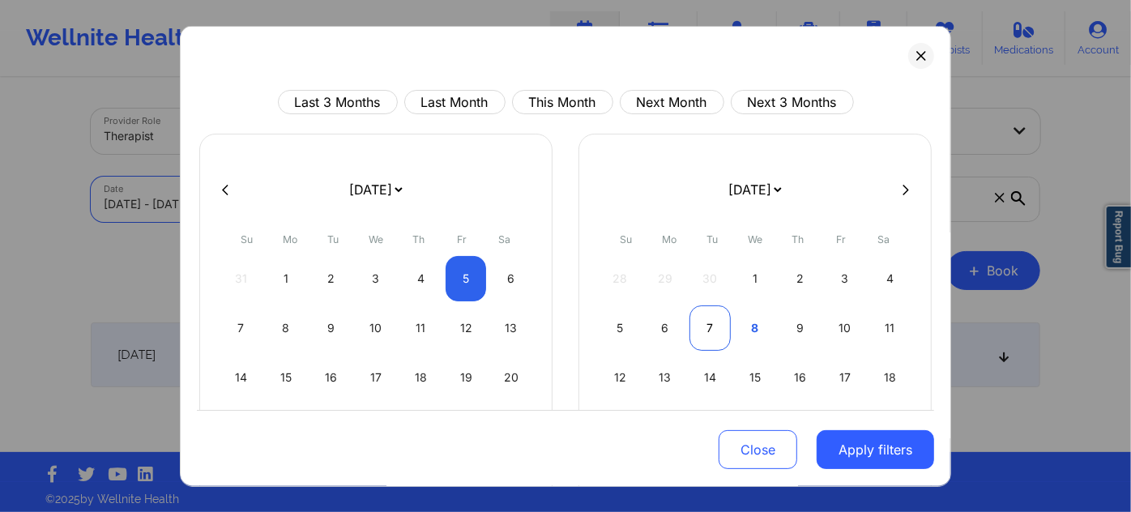
click at [698, 331] on div "7" at bounding box center [709, 327] width 41 height 45
select select "2025-9"
select select "2025-10"
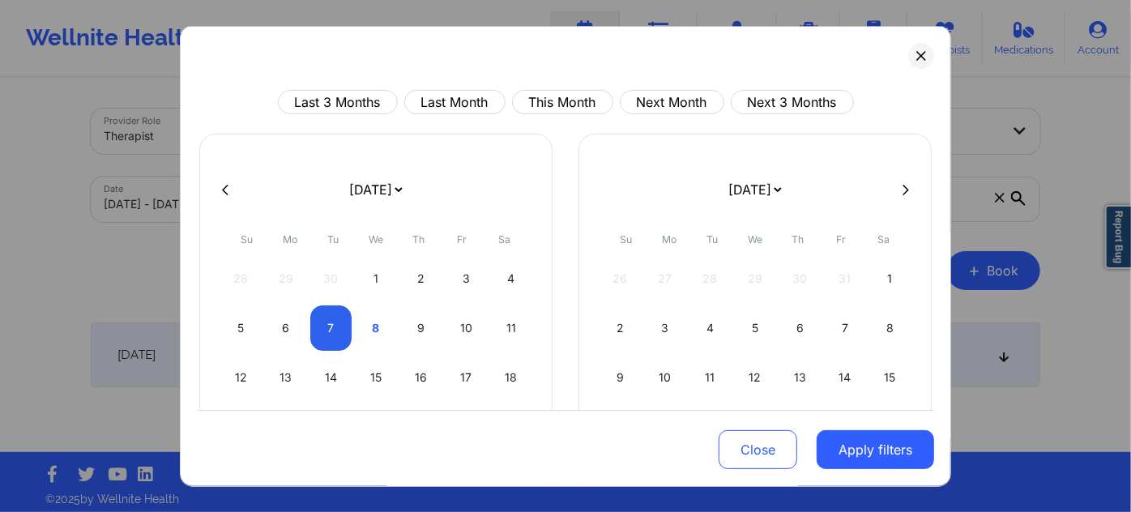
click at [698, 331] on div "4" at bounding box center [709, 327] width 41 height 45
select select "2025-9"
select select "2025-10"
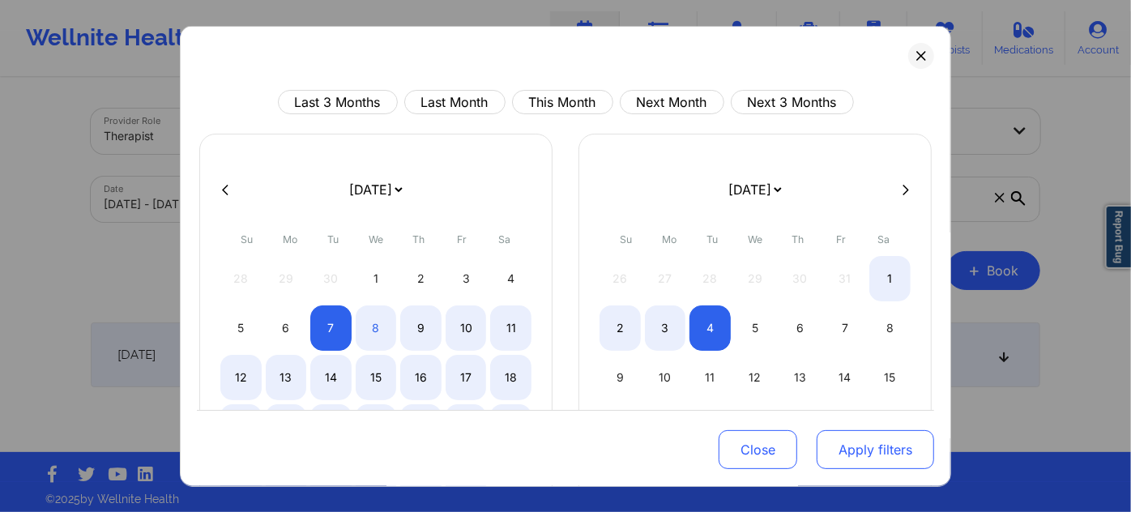
click at [847, 437] on button "Apply filters" at bounding box center [875, 449] width 117 height 39
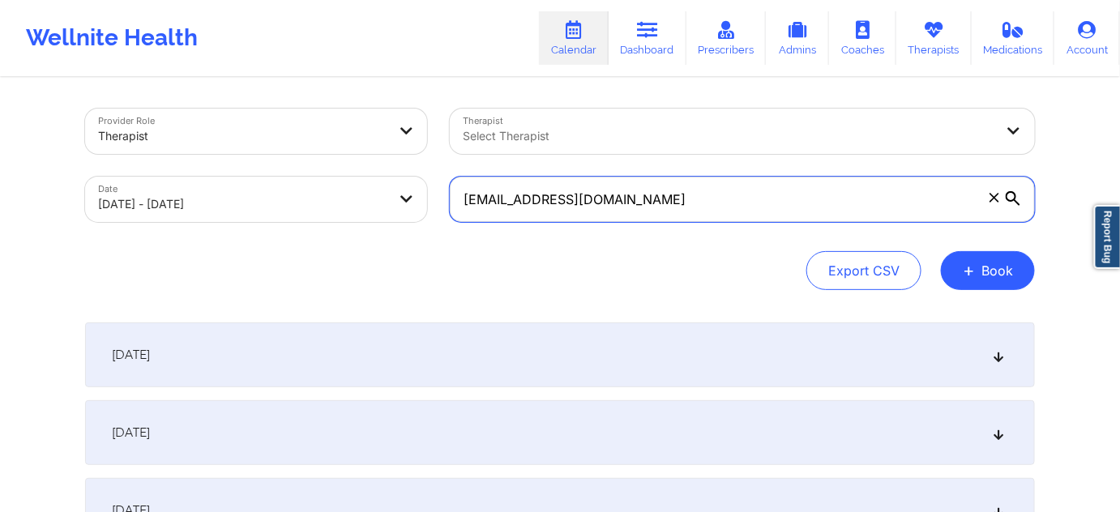
click at [762, 196] on input "[EMAIL_ADDRESS][DOMAIN_NAME]" at bounding box center [742, 199] width 585 height 45
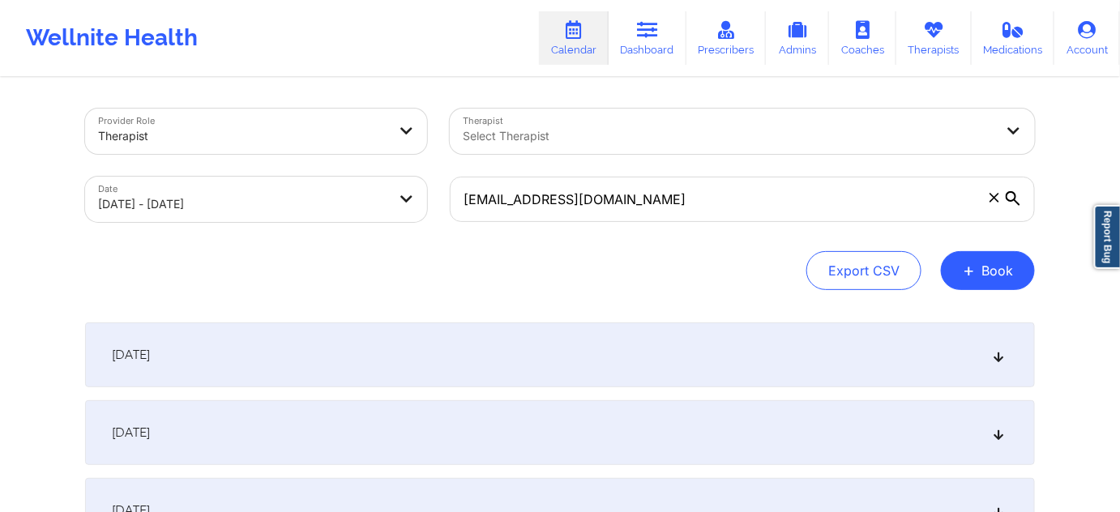
select select "2025-9"
select select "2025-10"
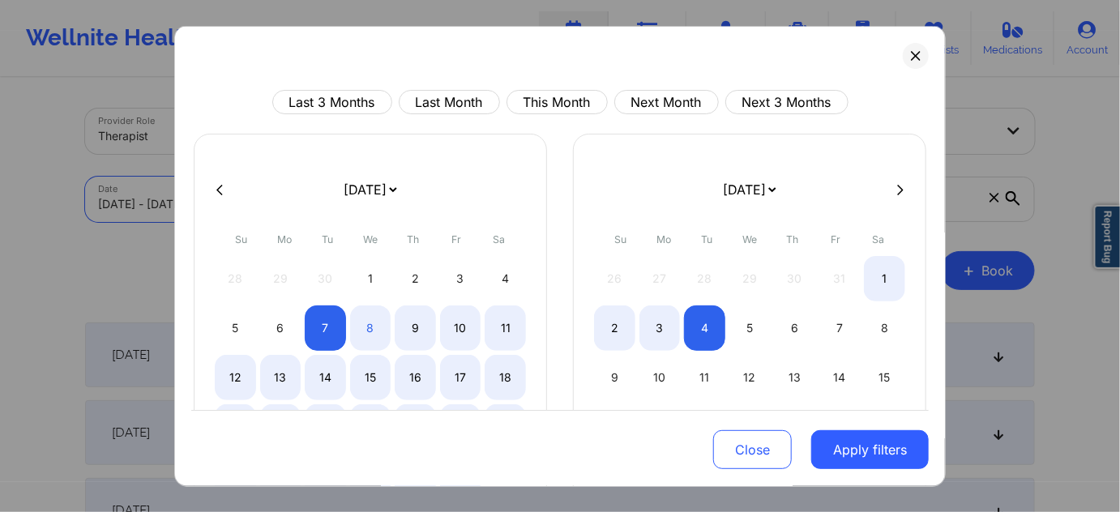
click at [396, 199] on body "Wellnite Health Calendar Dashboard Prescribers Admins Coaches Therapists Medica…" at bounding box center [560, 256] width 1120 height 512
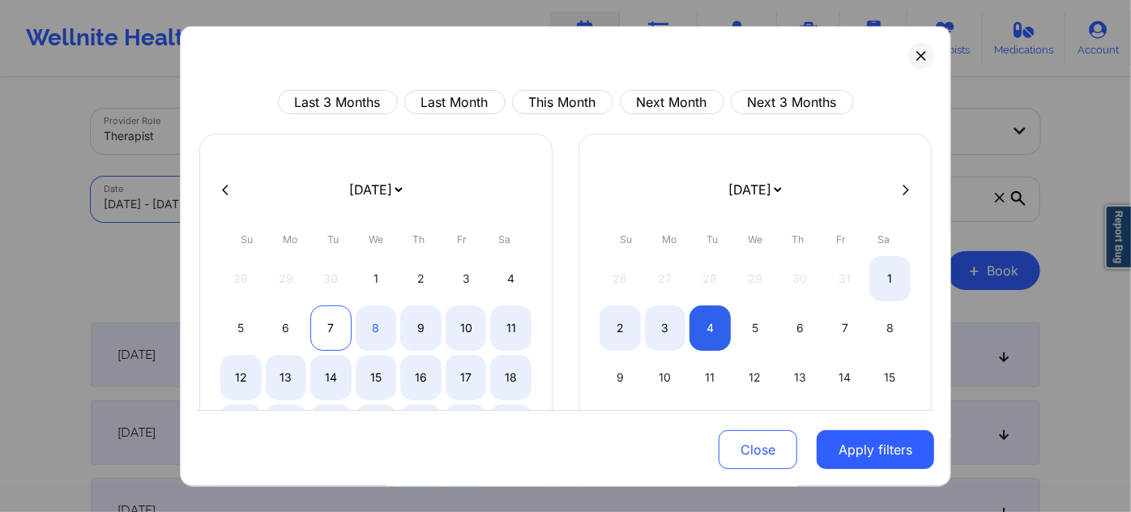
click at [333, 327] on div "7" at bounding box center [330, 327] width 41 height 45
select select "2025-9"
select select "2025-10"
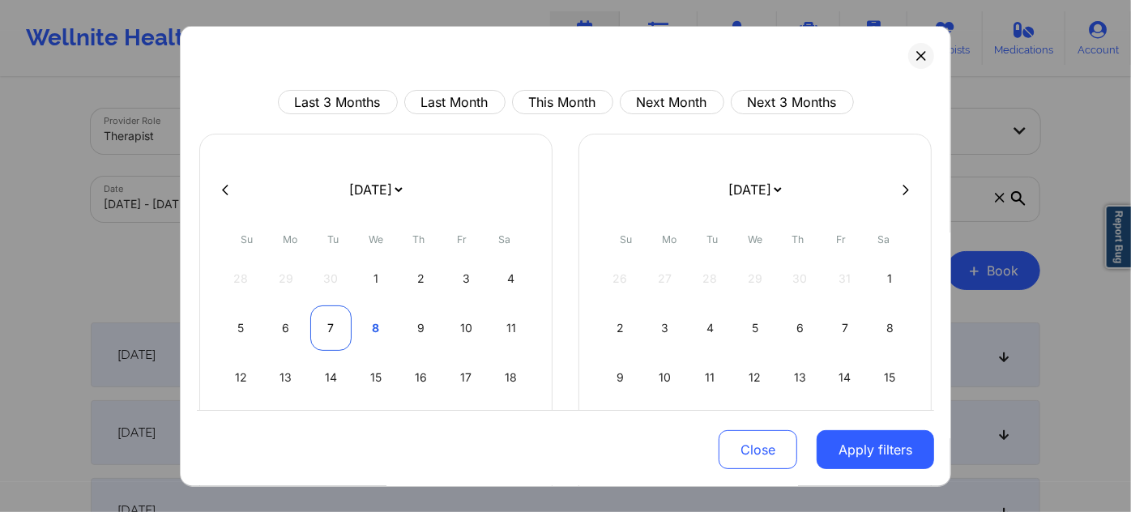
click at [333, 327] on div "7" at bounding box center [330, 327] width 41 height 45
select select "2025-9"
select select "2025-10"
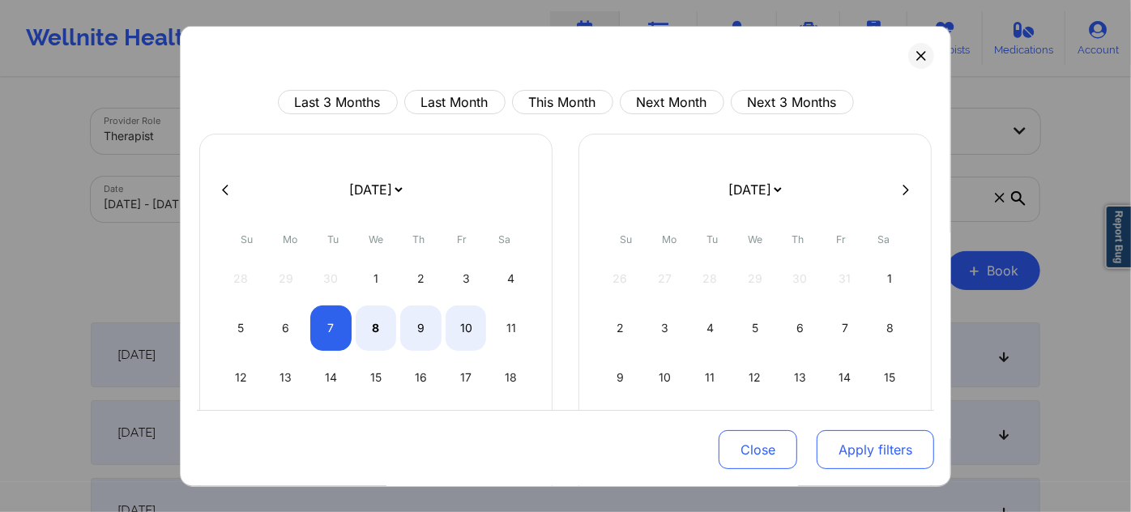
select select "2025-9"
select select "2025-10"
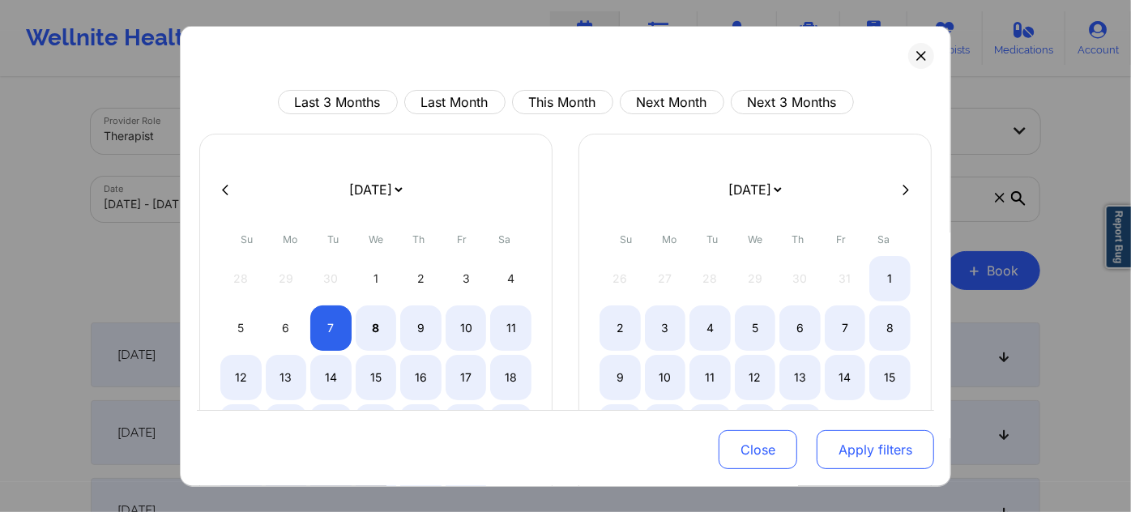
click at [856, 449] on button "Apply filters" at bounding box center [875, 449] width 117 height 39
select select "2025-9"
select select "2025-10"
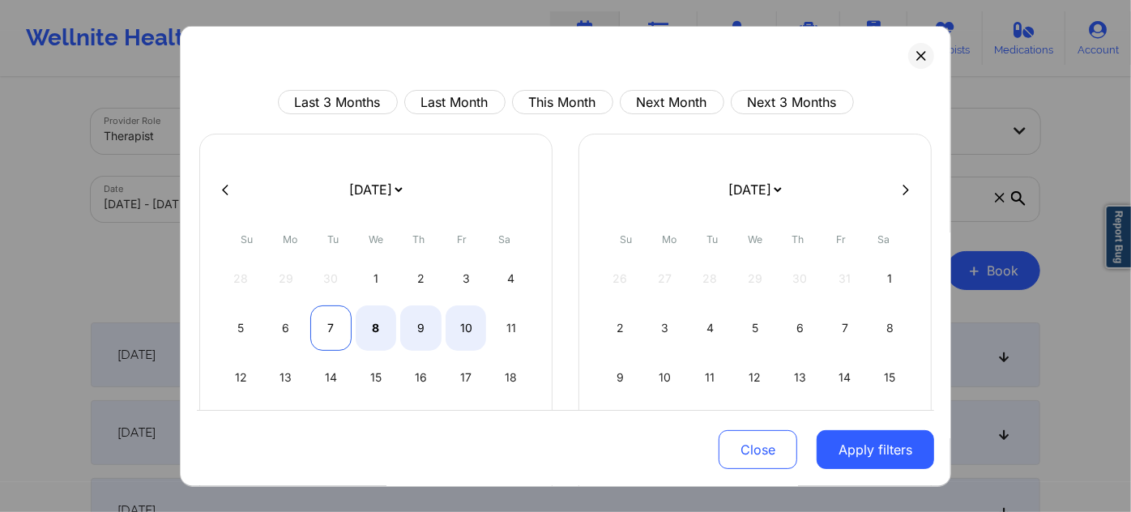
select select "2025-9"
select select "2025-10"
click at [331, 335] on div "7" at bounding box center [330, 327] width 41 height 45
select select "2025-9"
select select "2025-10"
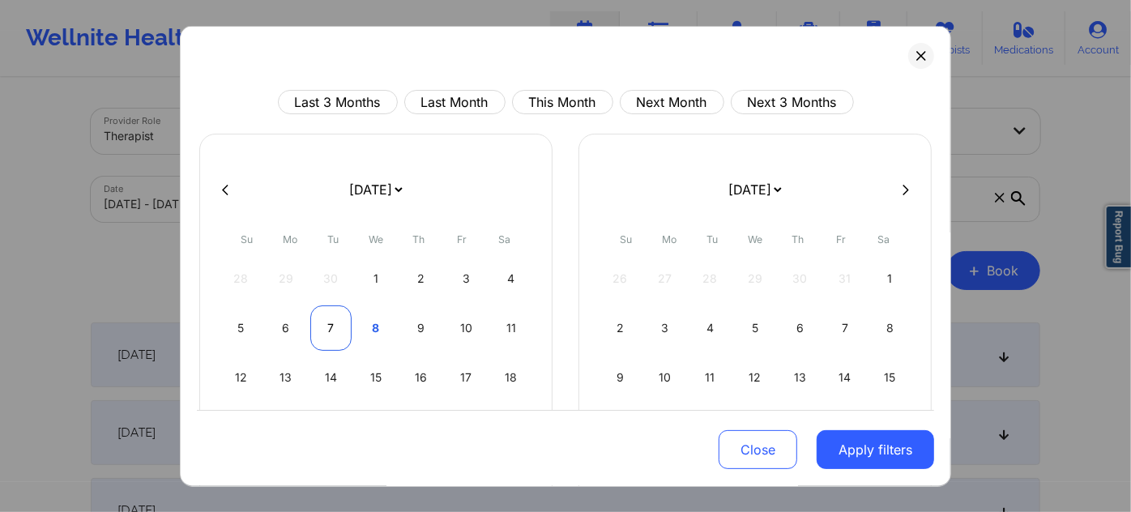
click at [331, 335] on div "7" at bounding box center [330, 327] width 41 height 45
select select "2025-9"
select select "2025-10"
select select "2025-9"
select select "2025-10"
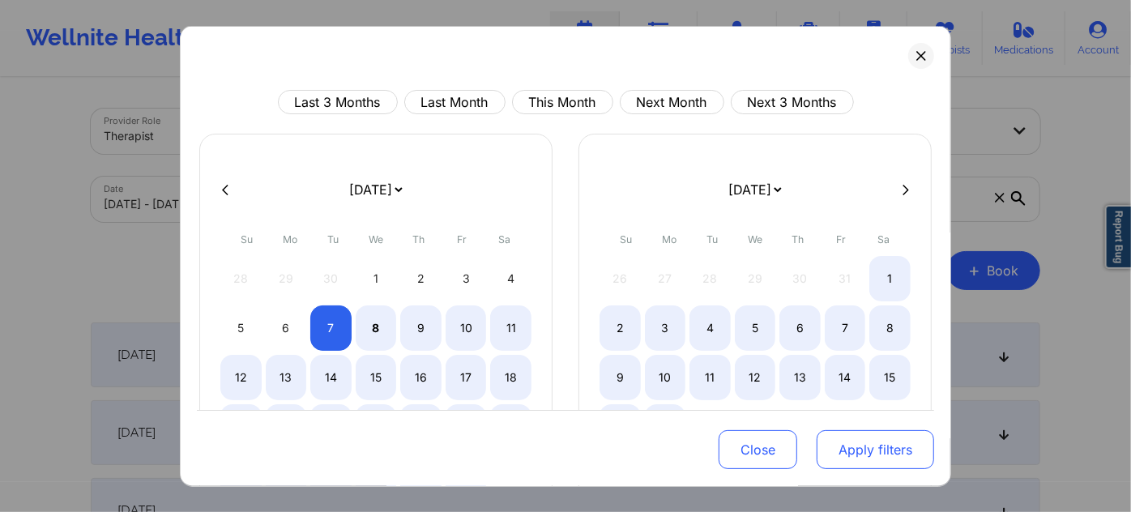
click at [829, 451] on button "Apply filters" at bounding box center [875, 449] width 117 height 39
select select "2025-9"
select select "2025-10"
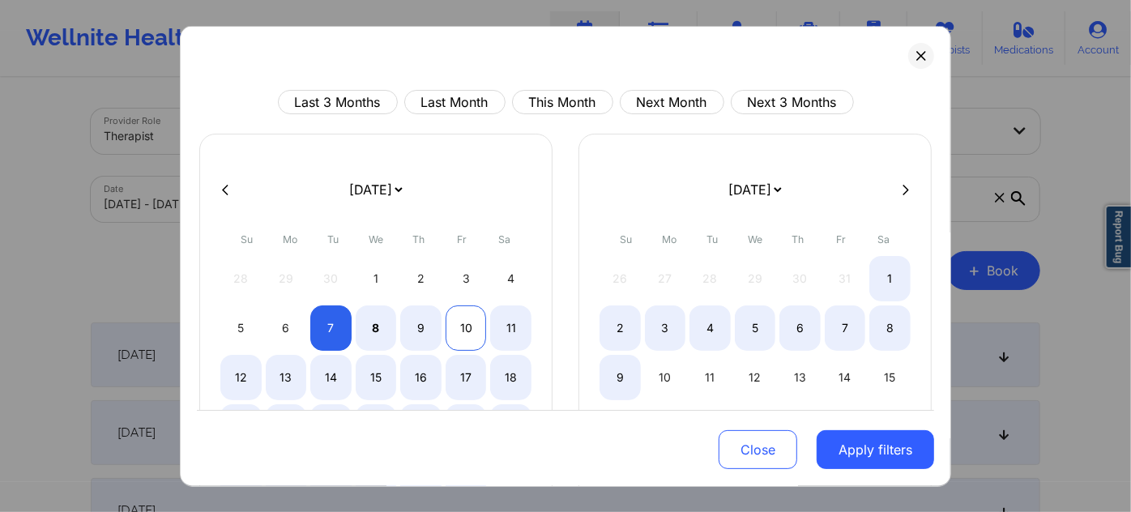
select select "2025-9"
select select "2025-10"
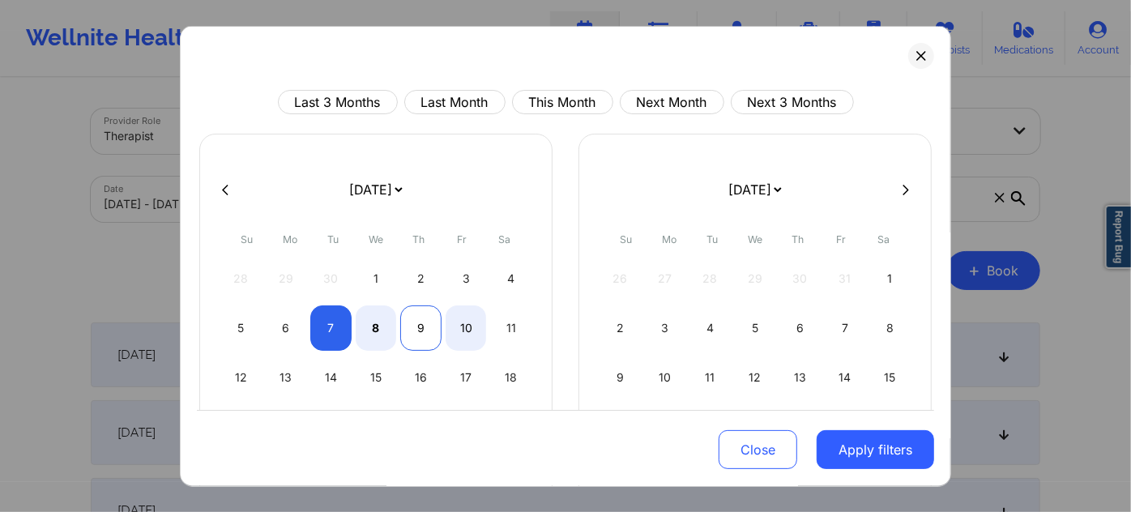
select select "2025-9"
select select "2025-10"
select select "2025-9"
select select "2025-10"
click at [325, 311] on div "7" at bounding box center [330, 327] width 41 height 45
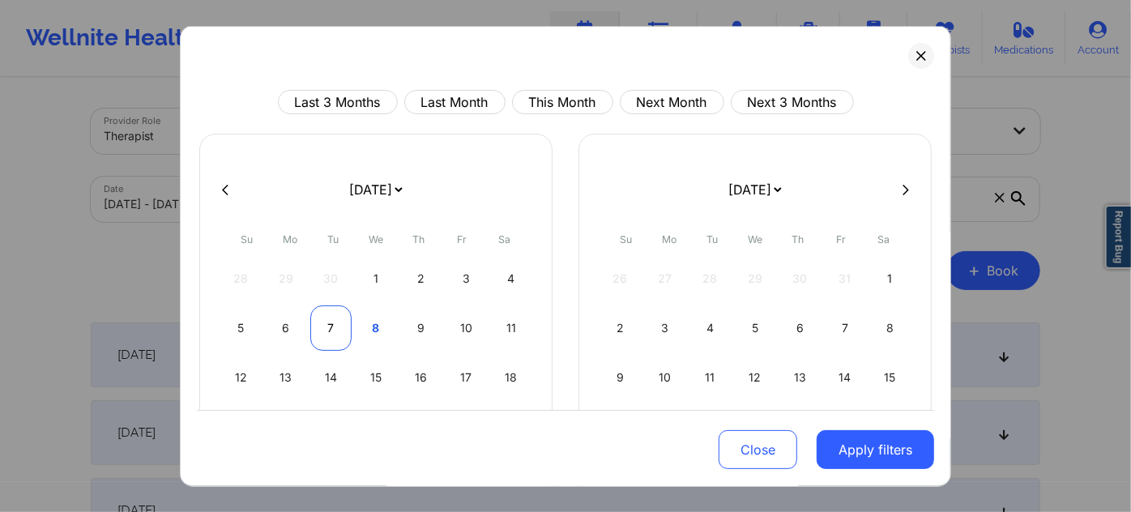
select select "2025-9"
select select "2025-10"
click at [325, 311] on div "7" at bounding box center [330, 327] width 41 height 45
select select "2025-9"
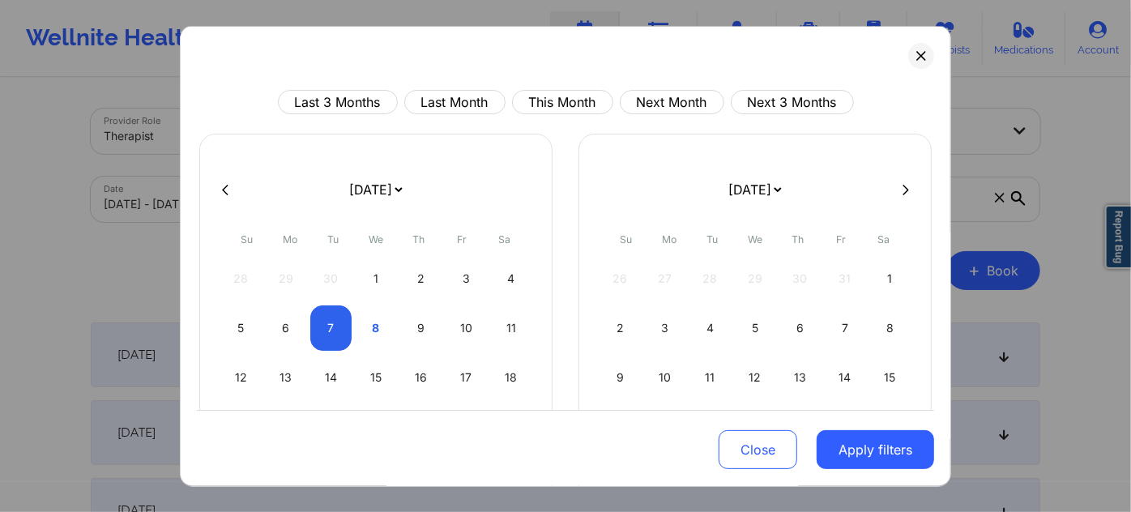
select select "2025-10"
click at [821, 436] on button "Apply filters" at bounding box center [875, 449] width 117 height 39
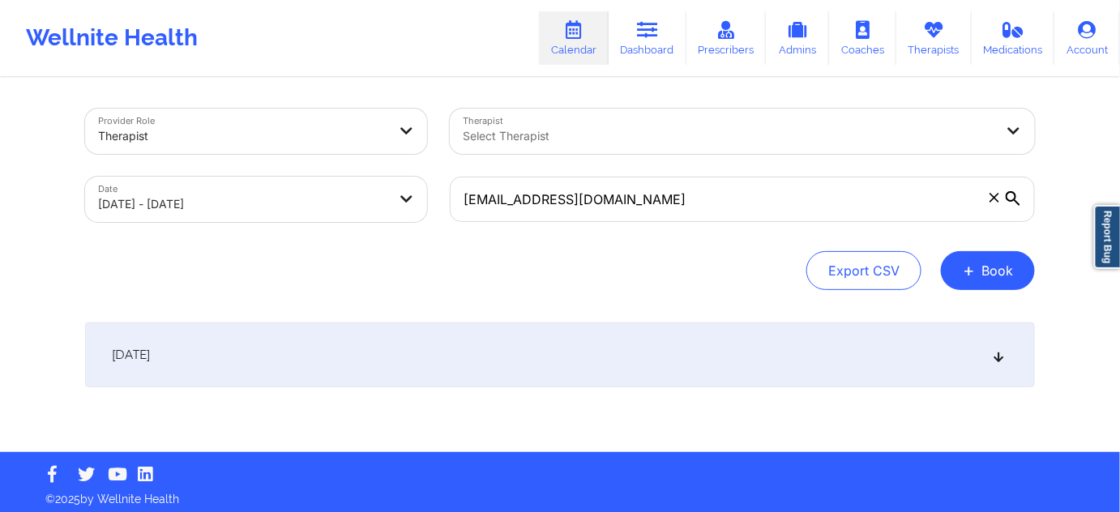
click at [437, 353] on div "[DATE]" at bounding box center [560, 354] width 950 height 65
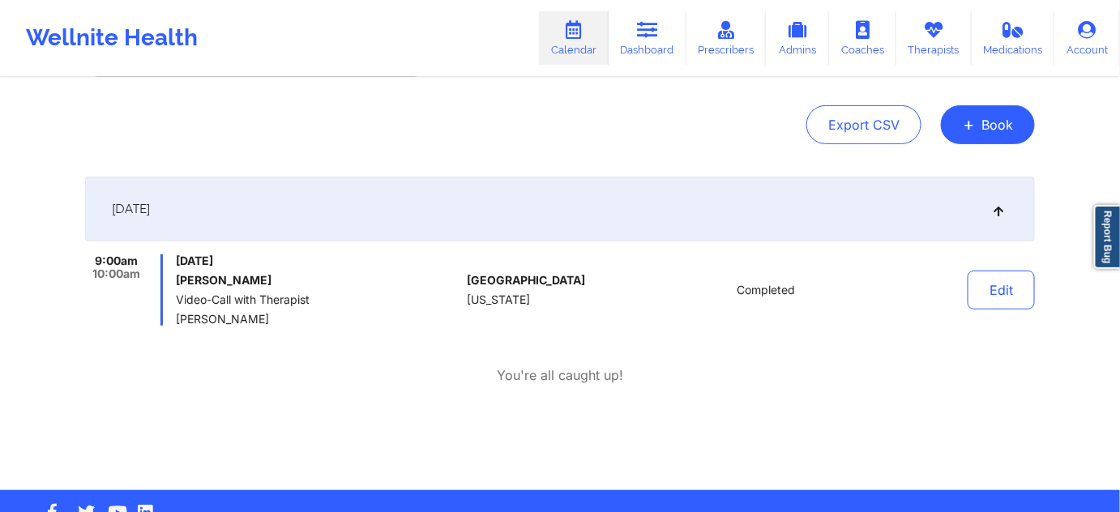
scroll to position [147, 0]
